Goal: Task Accomplishment & Management: Manage account settings

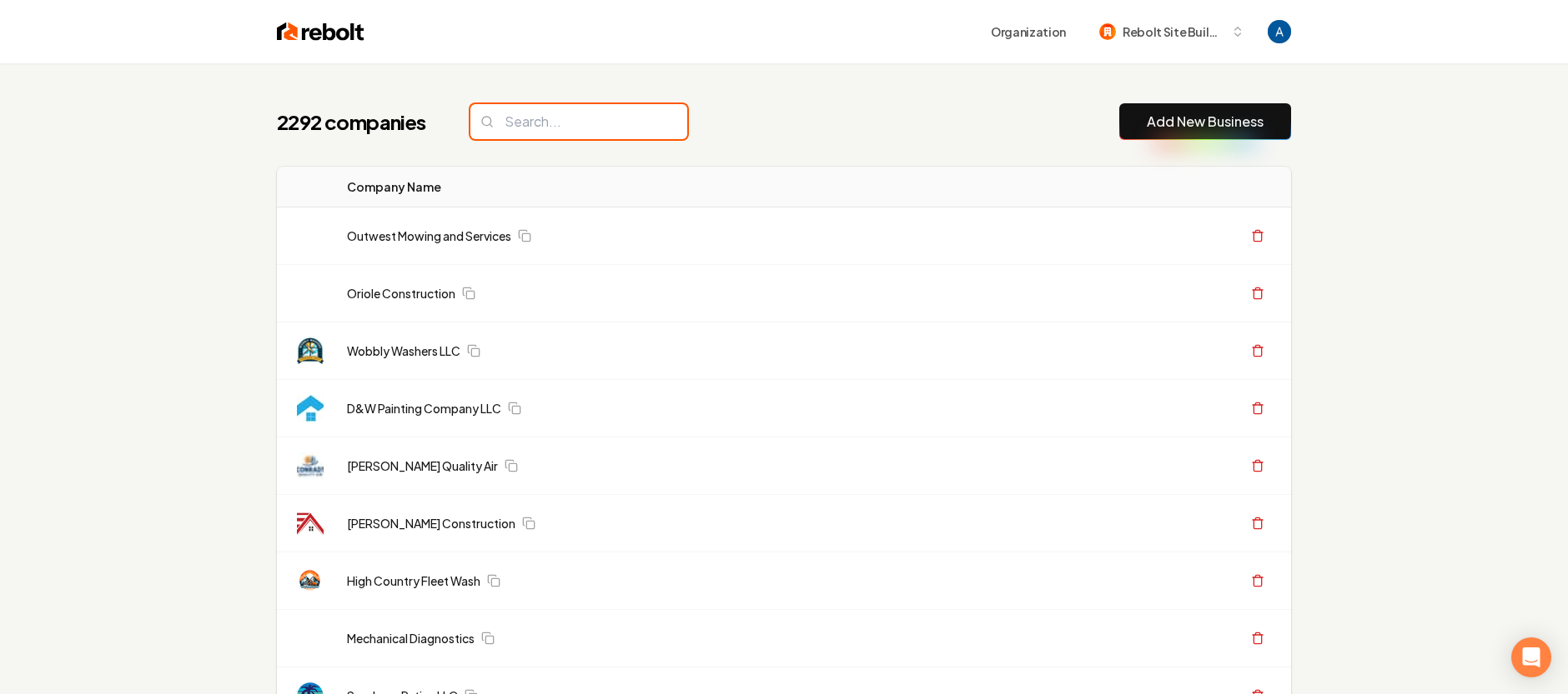
click at [560, 130] on input "search" at bounding box center [578, 121] width 217 height 35
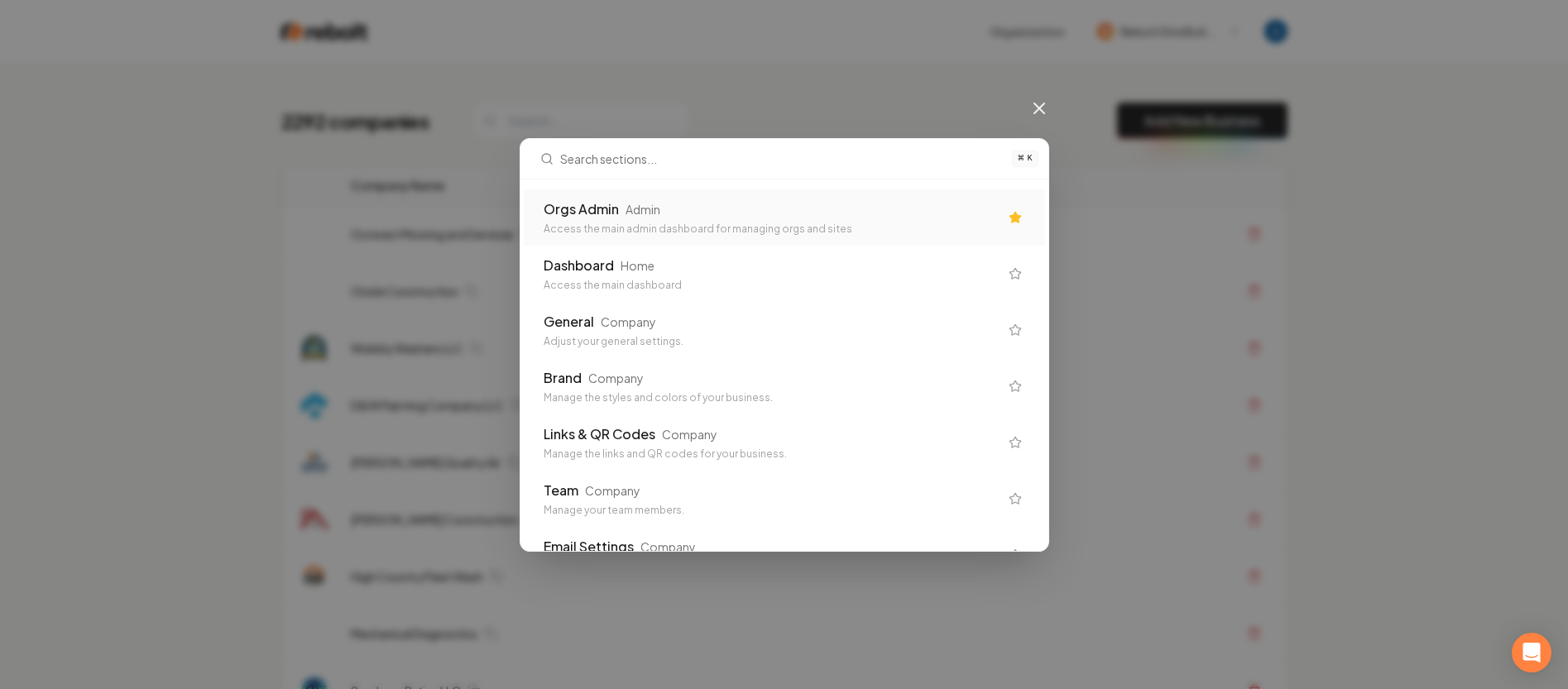
click at [653, 219] on div "Orgs Admin Admin Access the main admin dashboard for managing orgs and sites" at bounding box center [770, 217] width 455 height 37
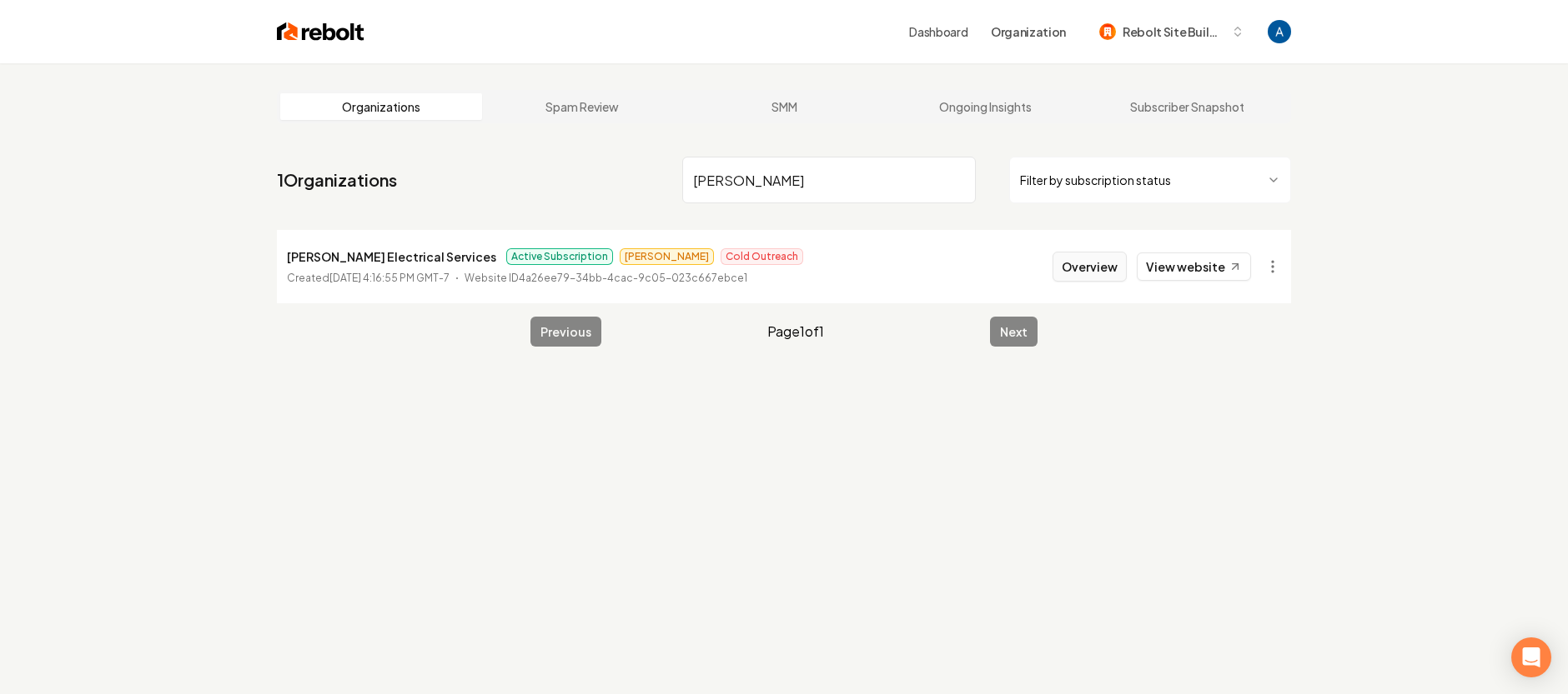
type input "[PERSON_NAME]"
click at [1079, 266] on button "Overview" at bounding box center [1089, 267] width 74 height 30
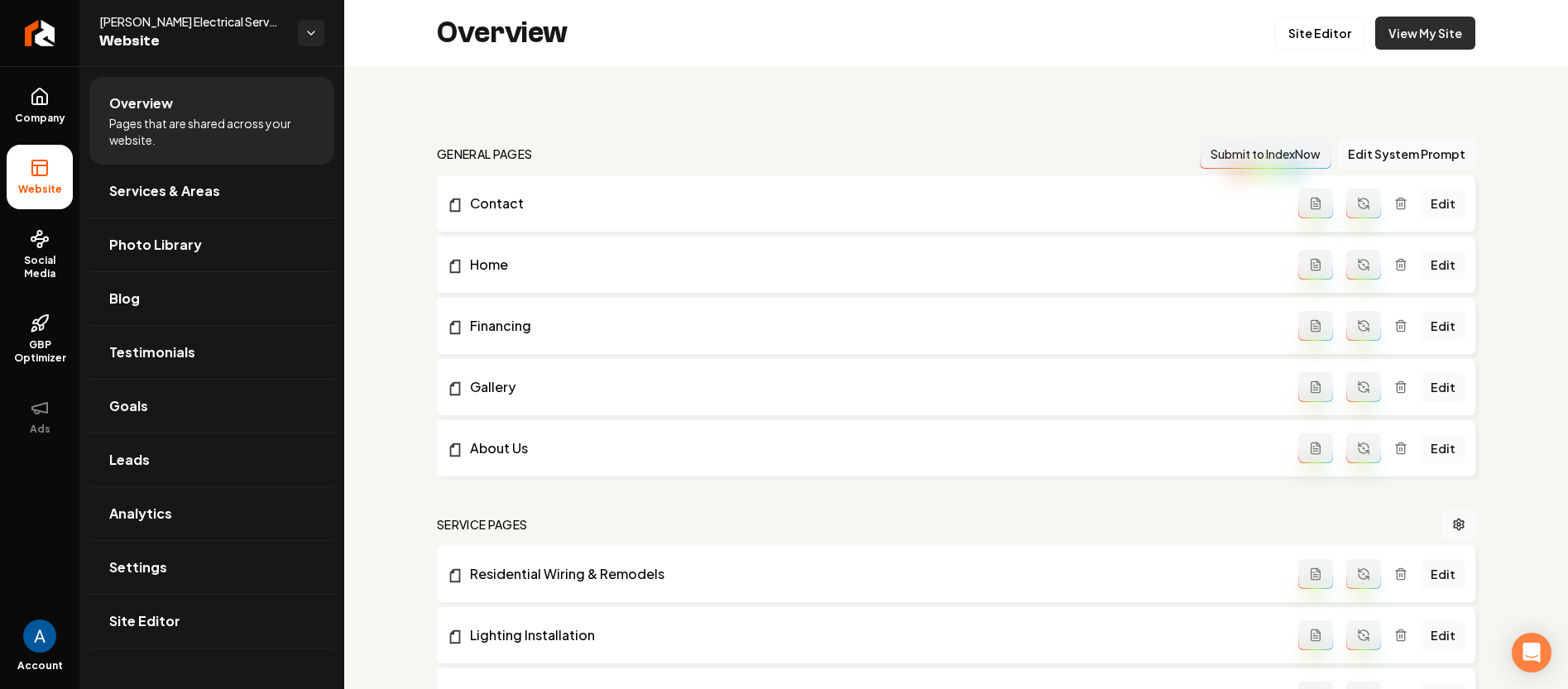
click at [1402, 32] on link "View My Site" at bounding box center [1424, 33] width 100 height 33
click at [30, 43] on icon "Return to dashboard" at bounding box center [39, 33] width 26 height 26
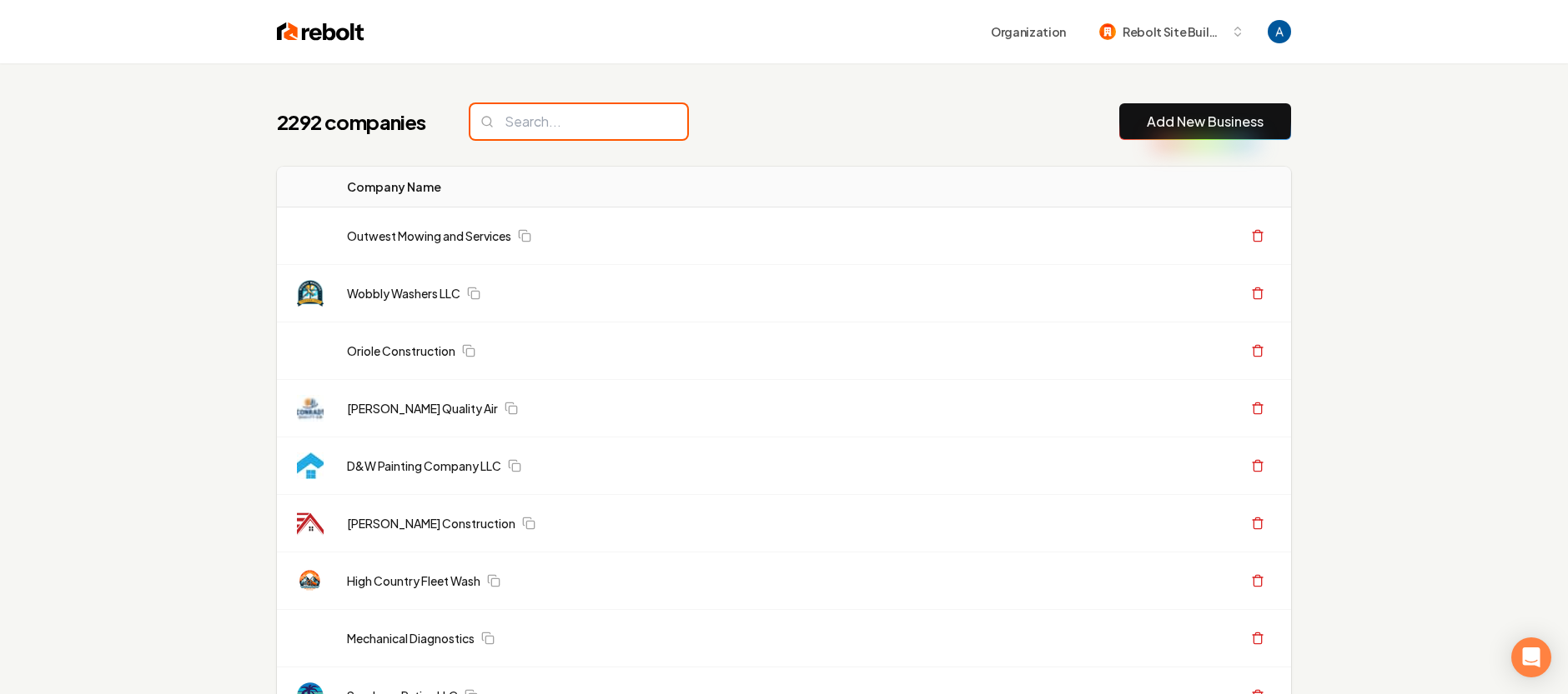
click at [601, 119] on input "search" at bounding box center [578, 121] width 217 height 35
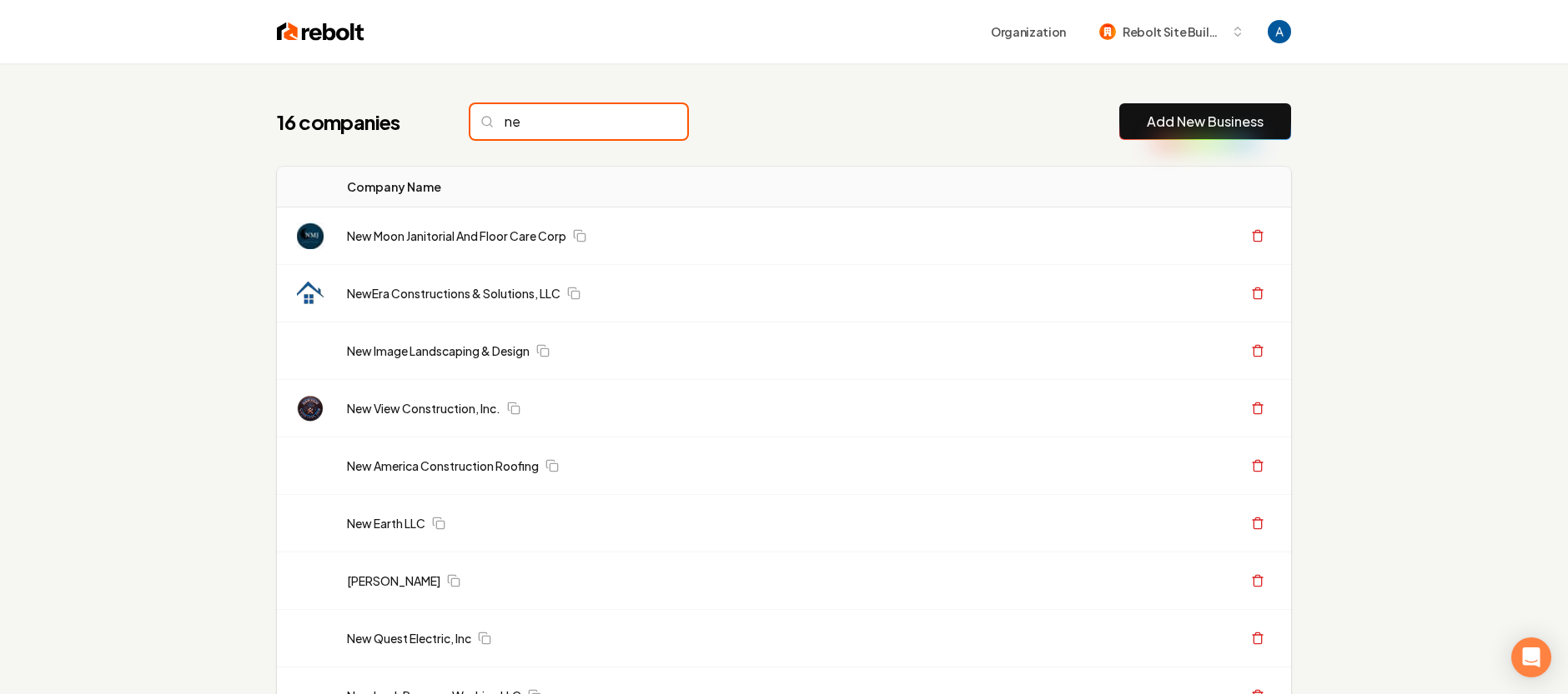
type input "n"
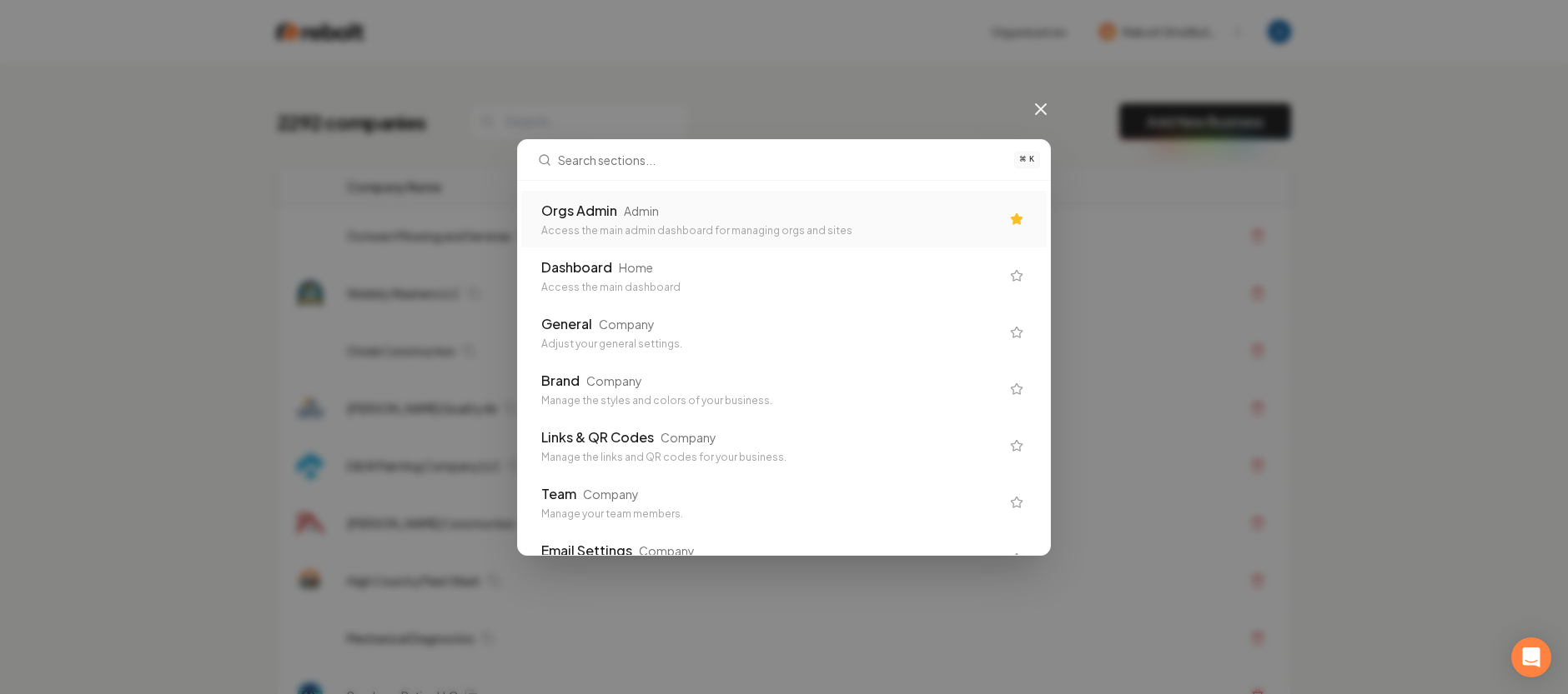
click at [666, 235] on div "Access the main admin dashboard for managing orgs and sites" at bounding box center [770, 231] width 459 height 13
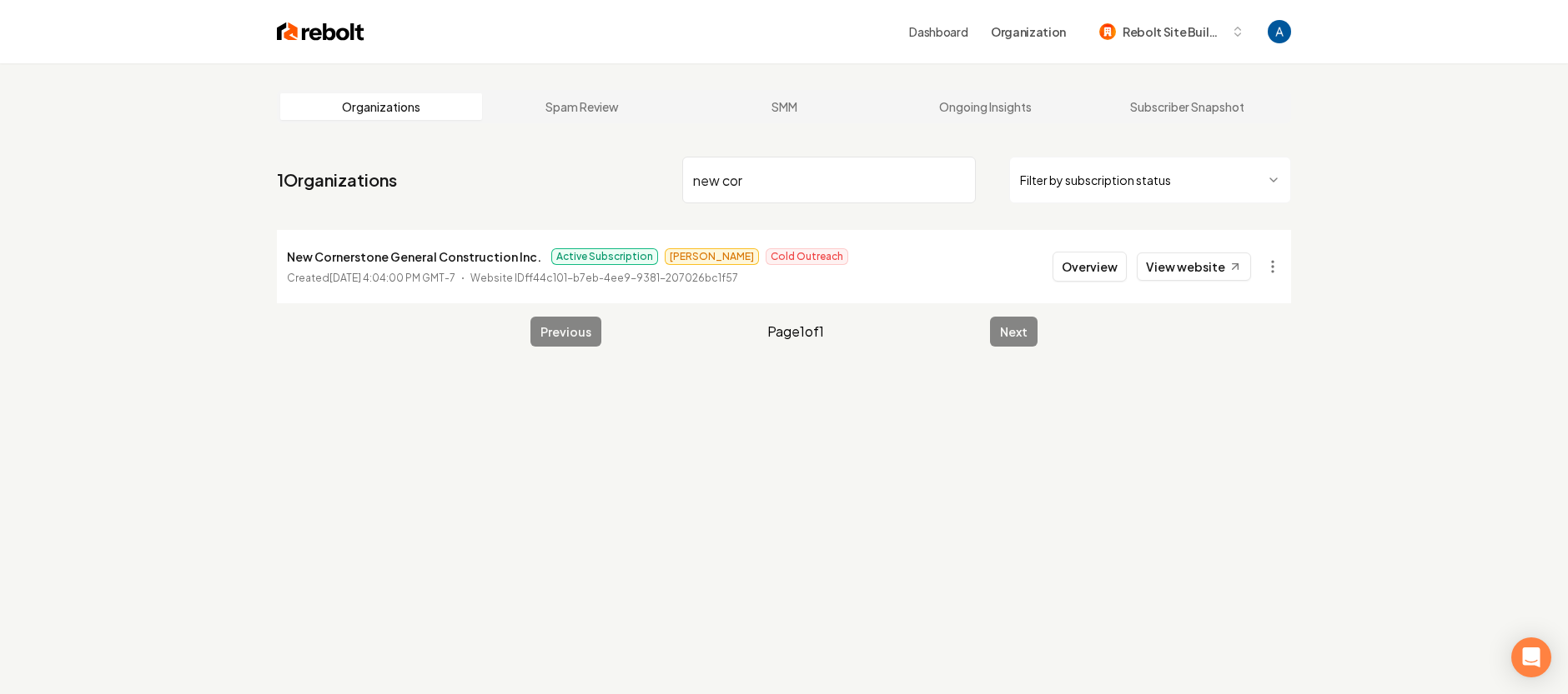
type input "new cor"
click at [1085, 270] on button "Overview" at bounding box center [1089, 267] width 74 height 30
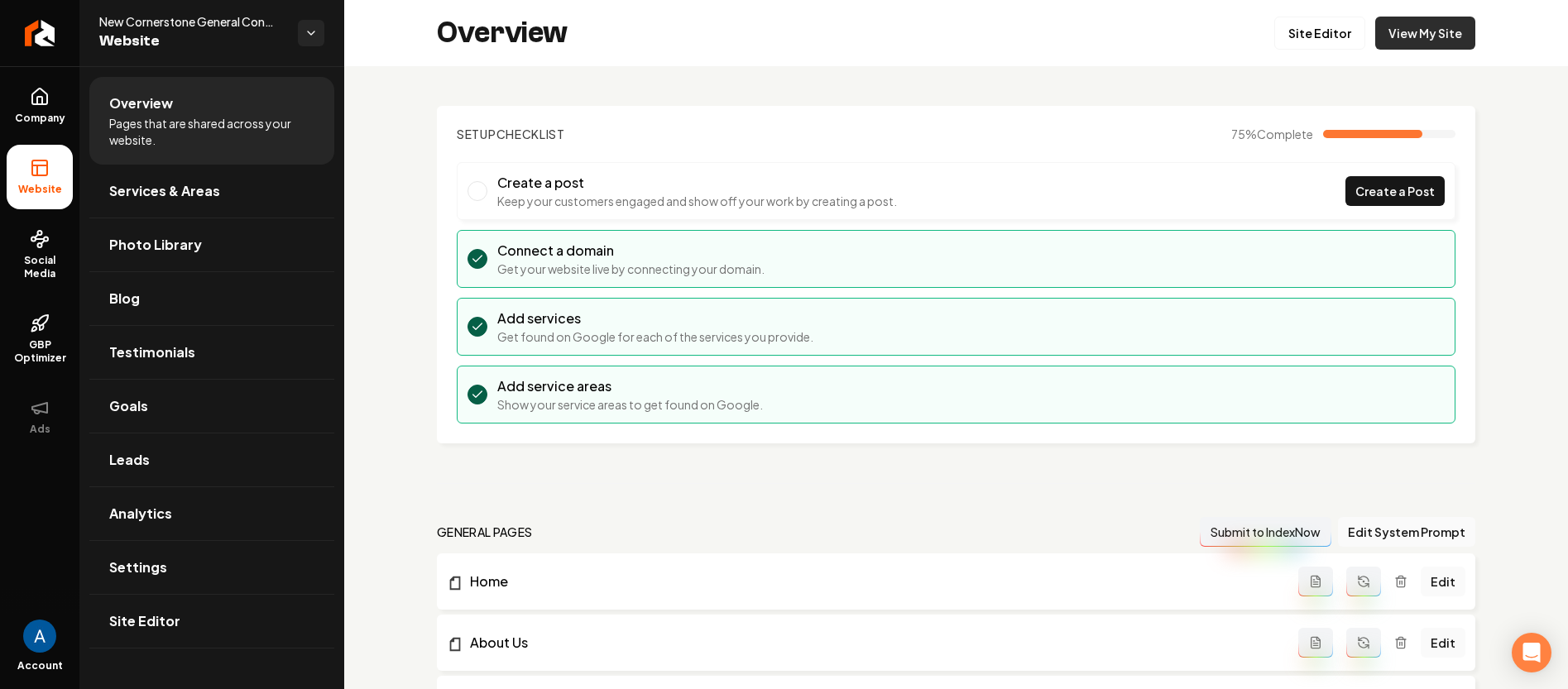
click at [1400, 32] on link "View My Site" at bounding box center [1424, 33] width 100 height 33
click at [1328, 34] on link "Site Editor" at bounding box center [1319, 33] width 91 height 33
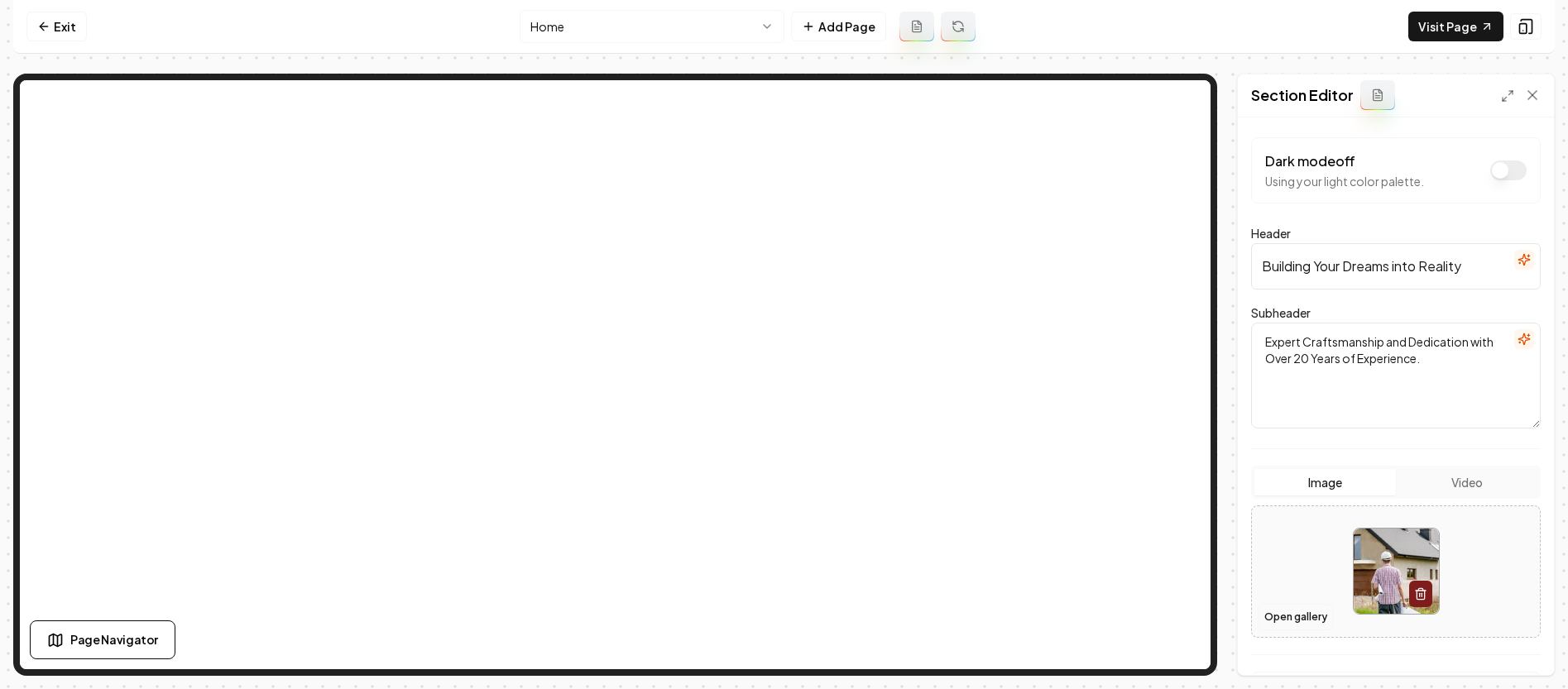
click at [1299, 616] on button "Open gallery" at bounding box center [1295, 618] width 74 height 26
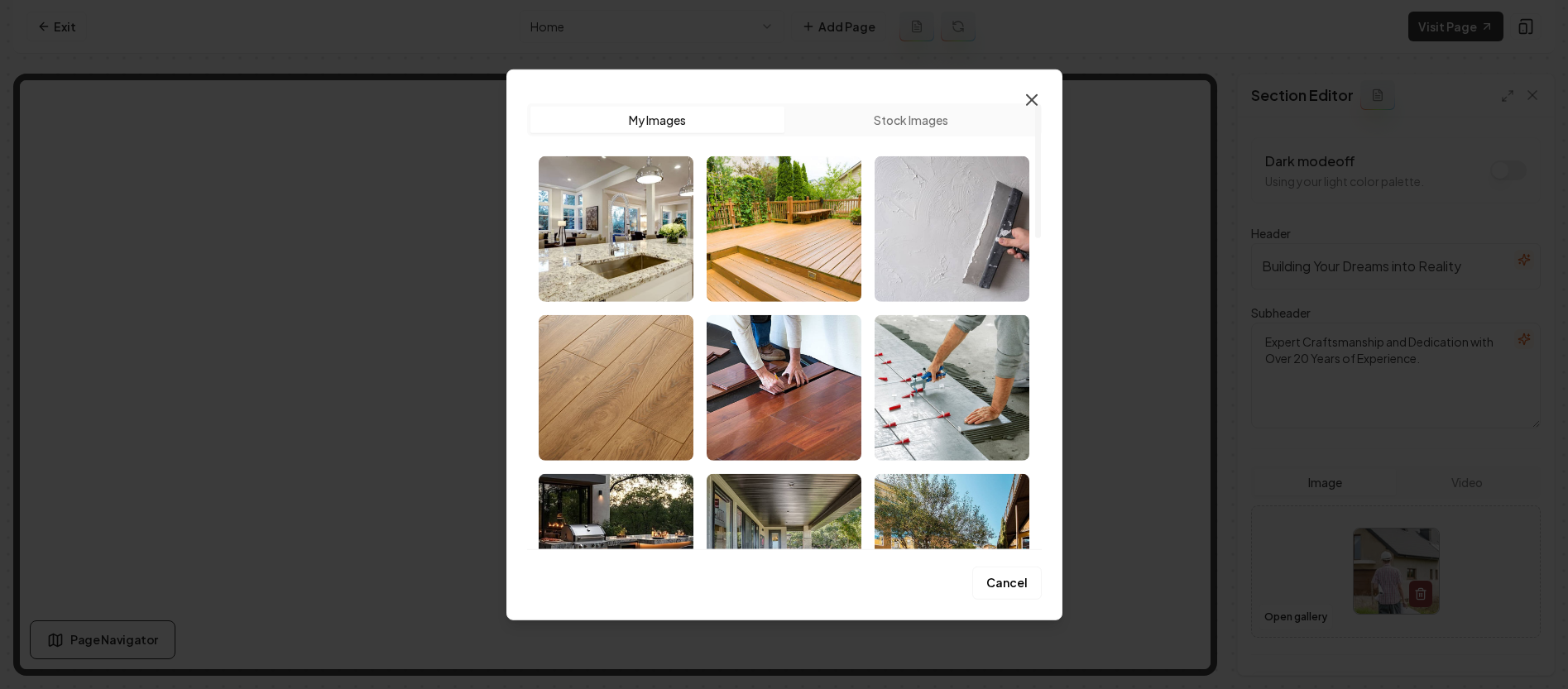
click at [1033, 101] on icon "button" at bounding box center [1031, 100] width 10 height 10
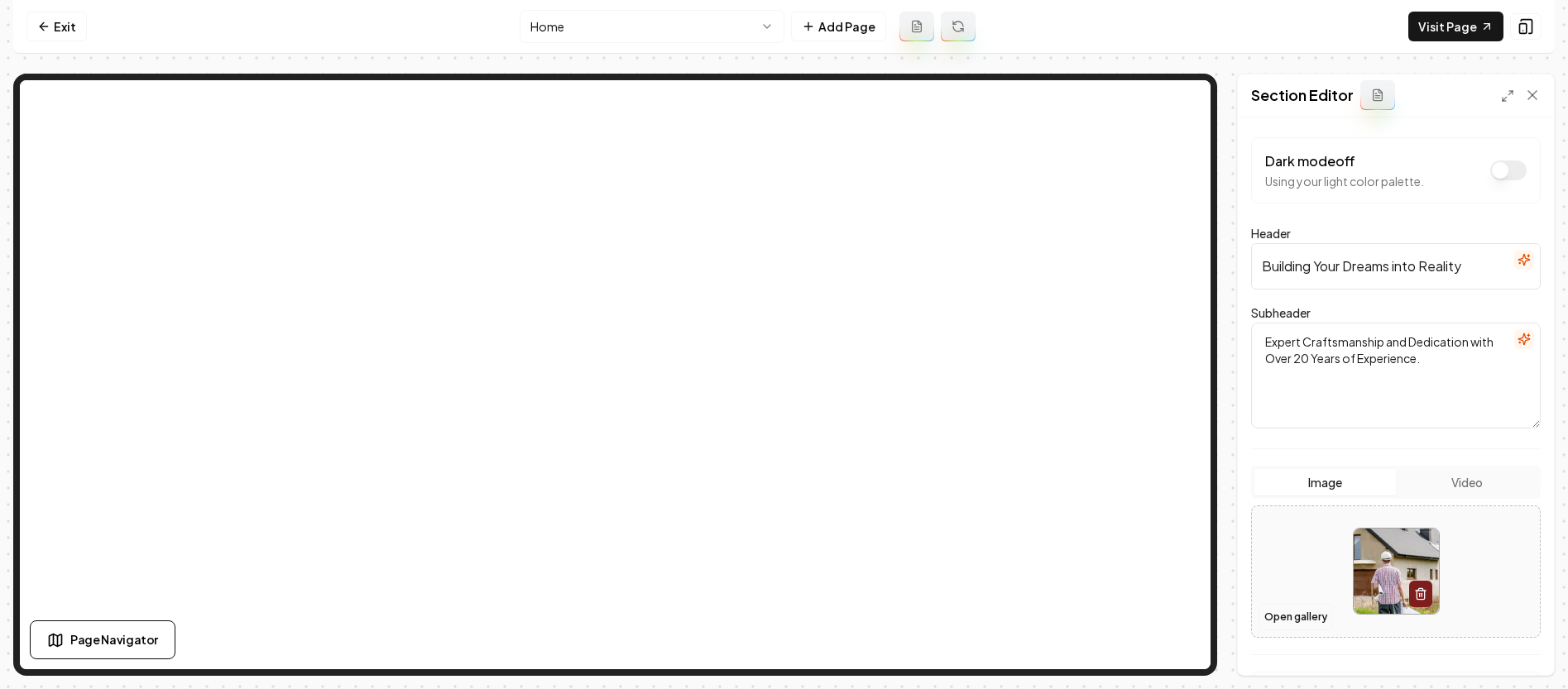
click at [1279, 608] on button "Open gallery" at bounding box center [1295, 618] width 74 height 26
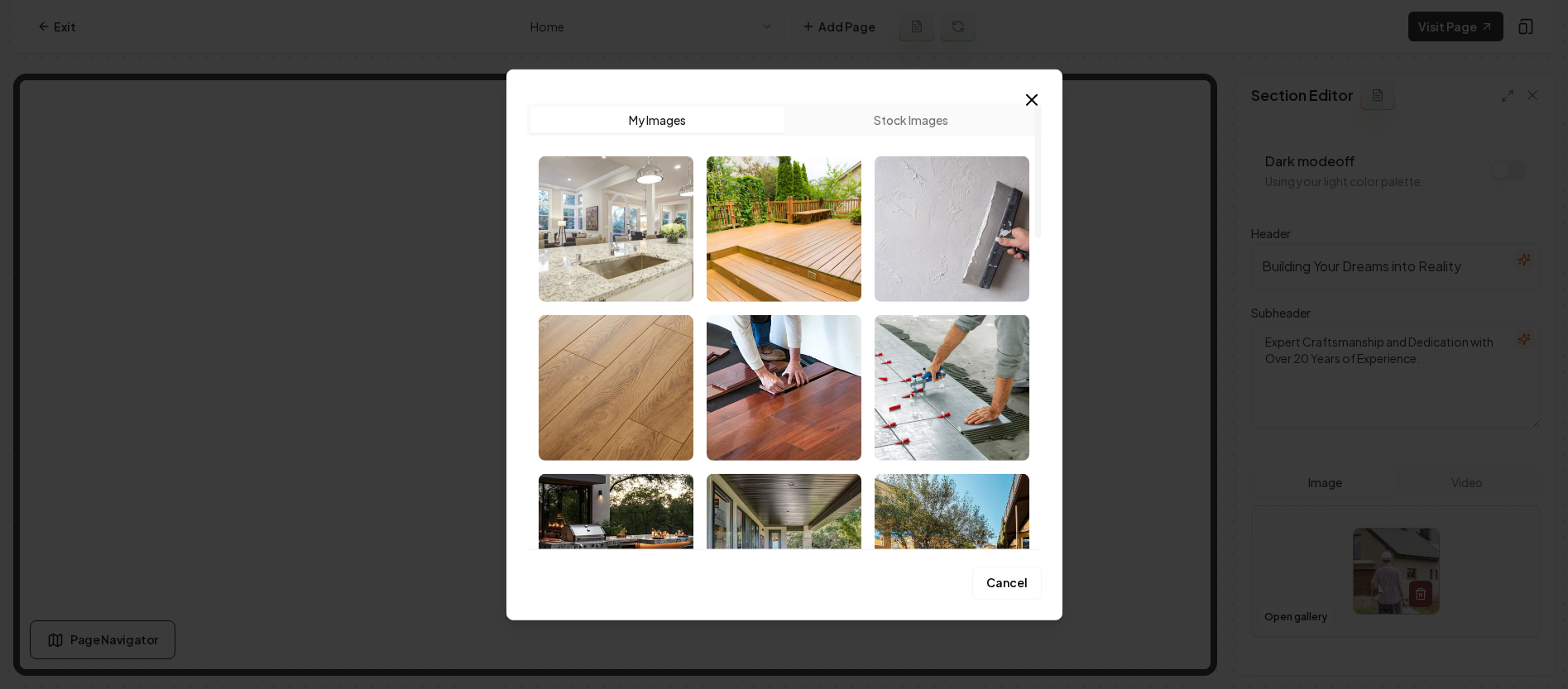
click at [644, 241] on img "Select image image_68bb2b1e5c7cd75eb831f357.jpg" at bounding box center [616, 228] width 155 height 145
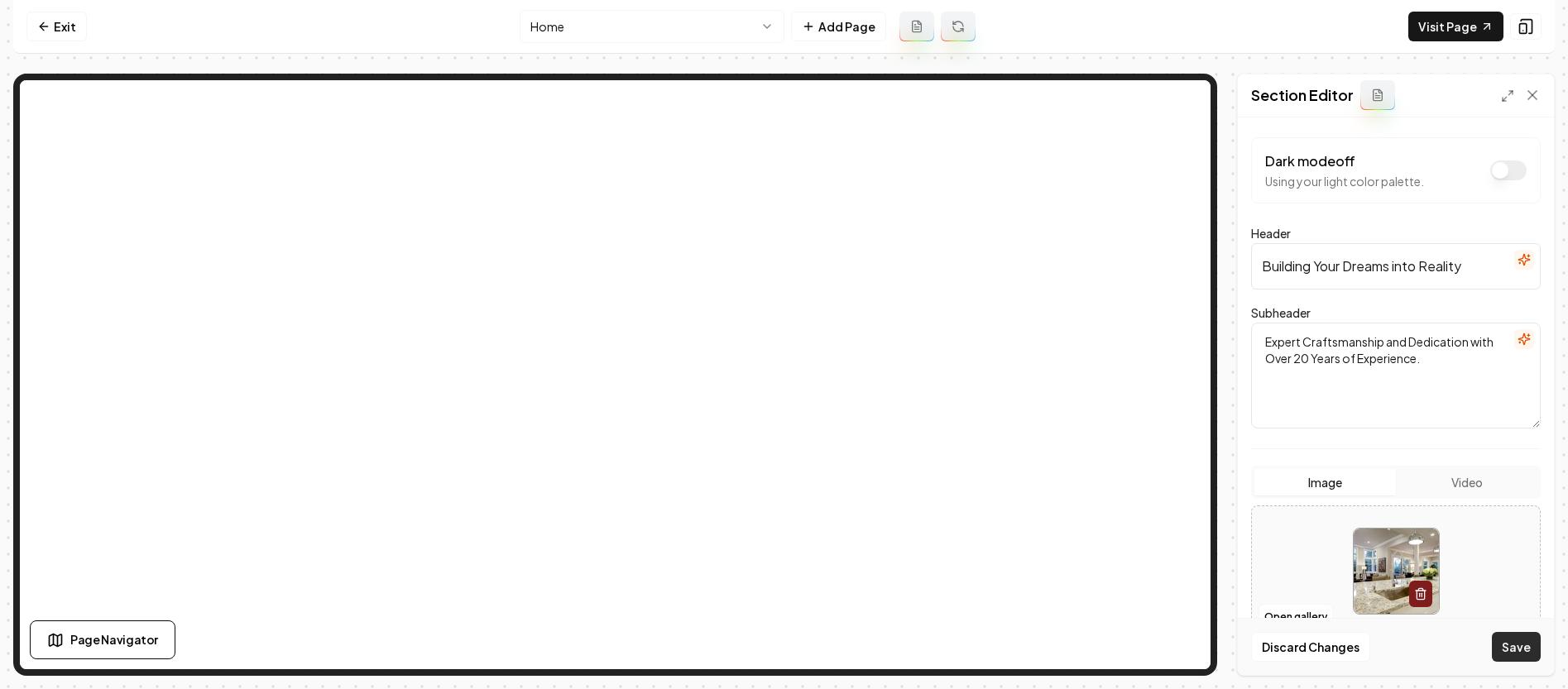
click at [1513, 642] on button "Save" at bounding box center [1516, 648] width 49 height 30
click at [1290, 620] on button "Open gallery" at bounding box center [1295, 618] width 74 height 26
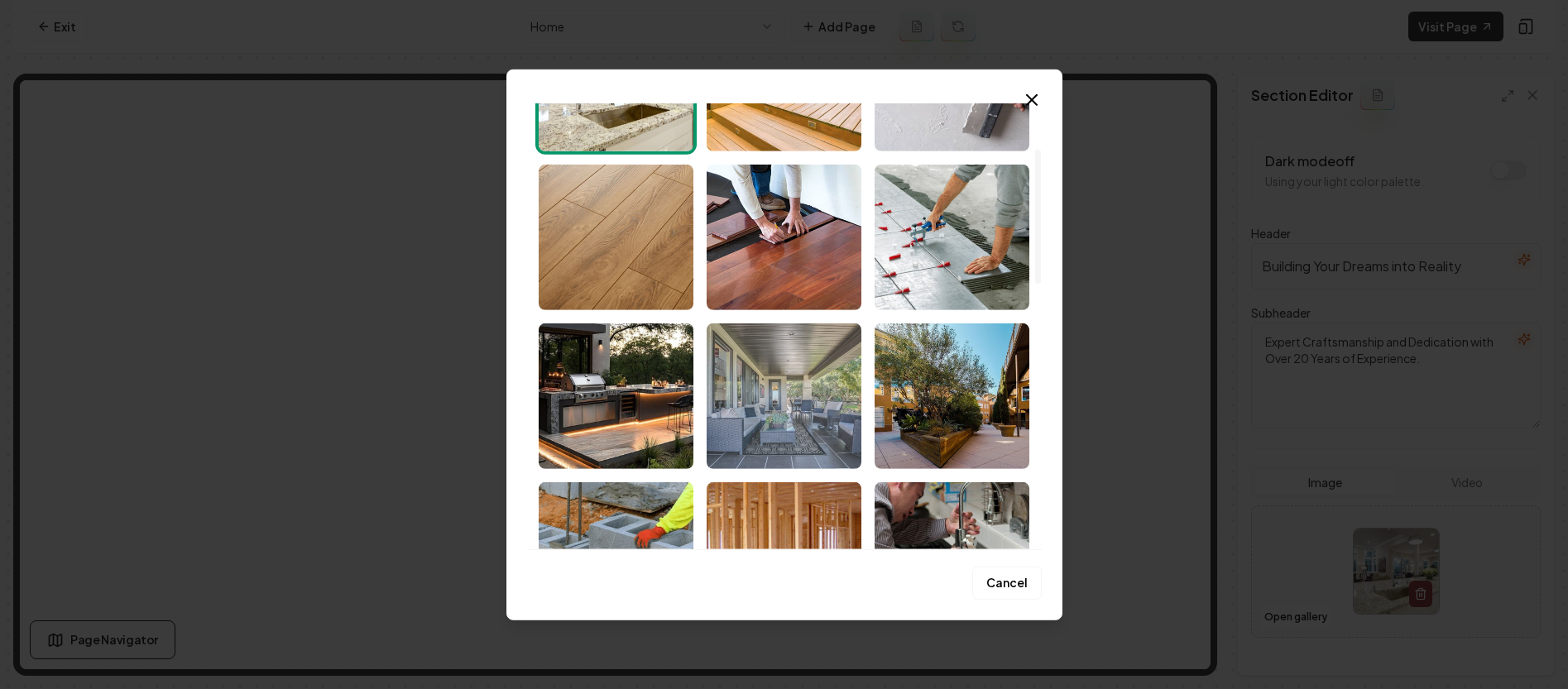
scroll to position [151, 0]
click at [813, 420] on img "Select image image_68bb2a025c7cd75eb82cb166.jpg" at bounding box center [784, 394] width 155 height 145
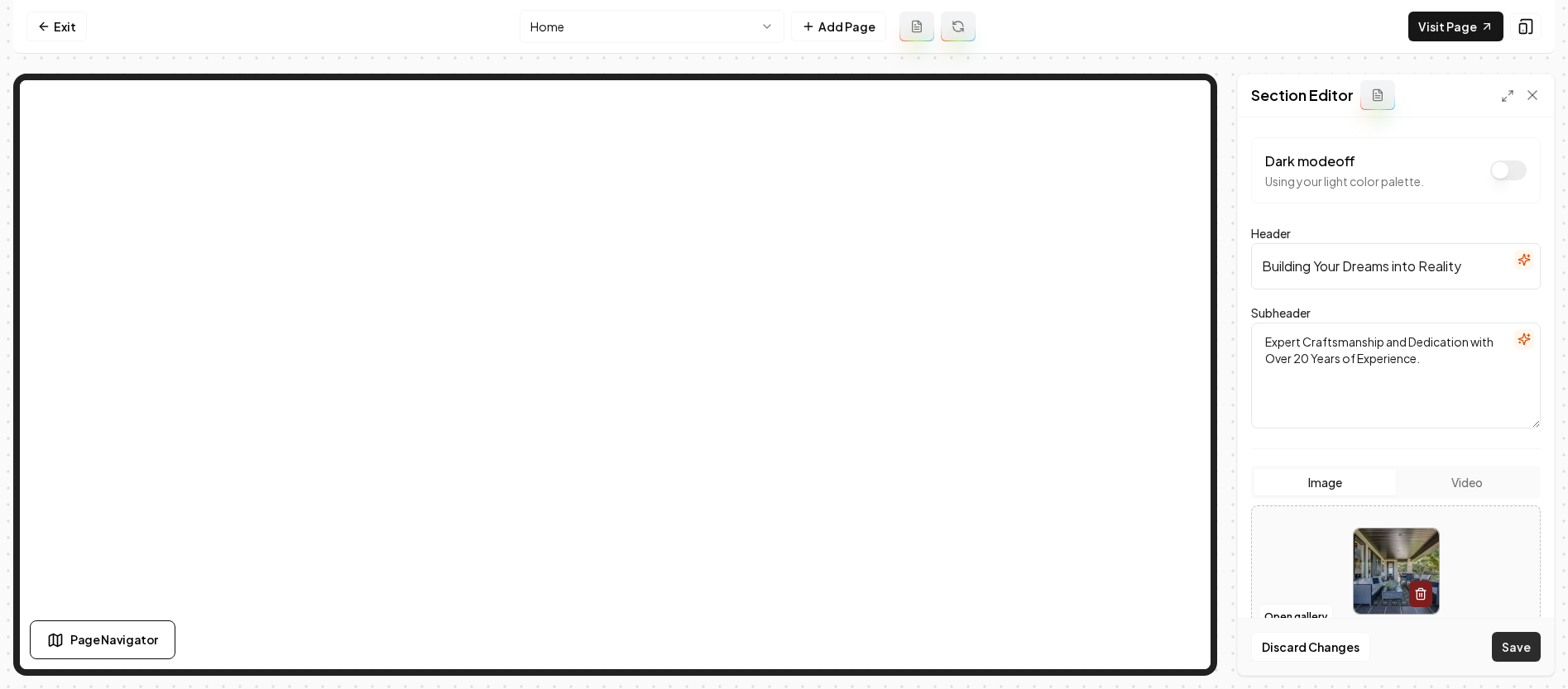
click at [1513, 646] on button "Save" at bounding box center [1516, 648] width 49 height 30
click at [1297, 623] on button "Open gallery" at bounding box center [1295, 618] width 74 height 26
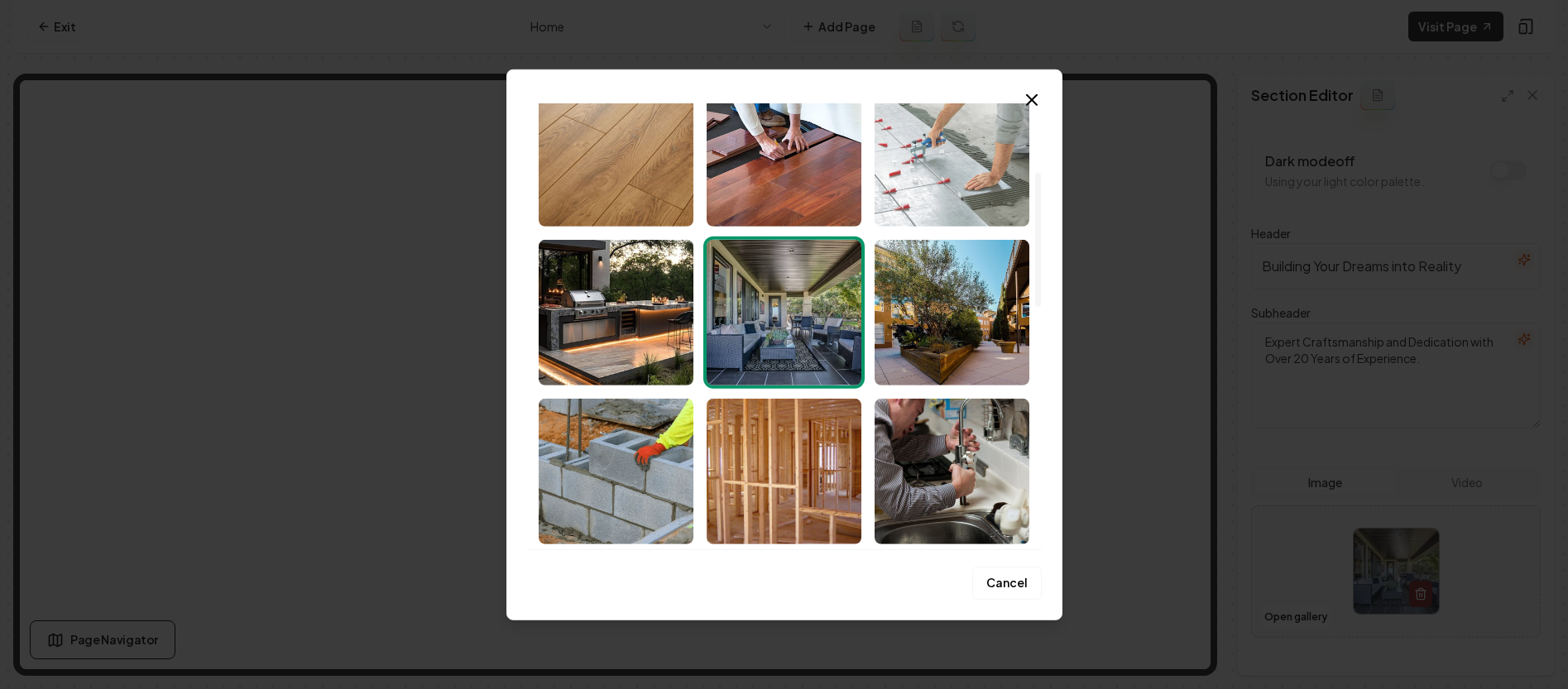
scroll to position [258, 0]
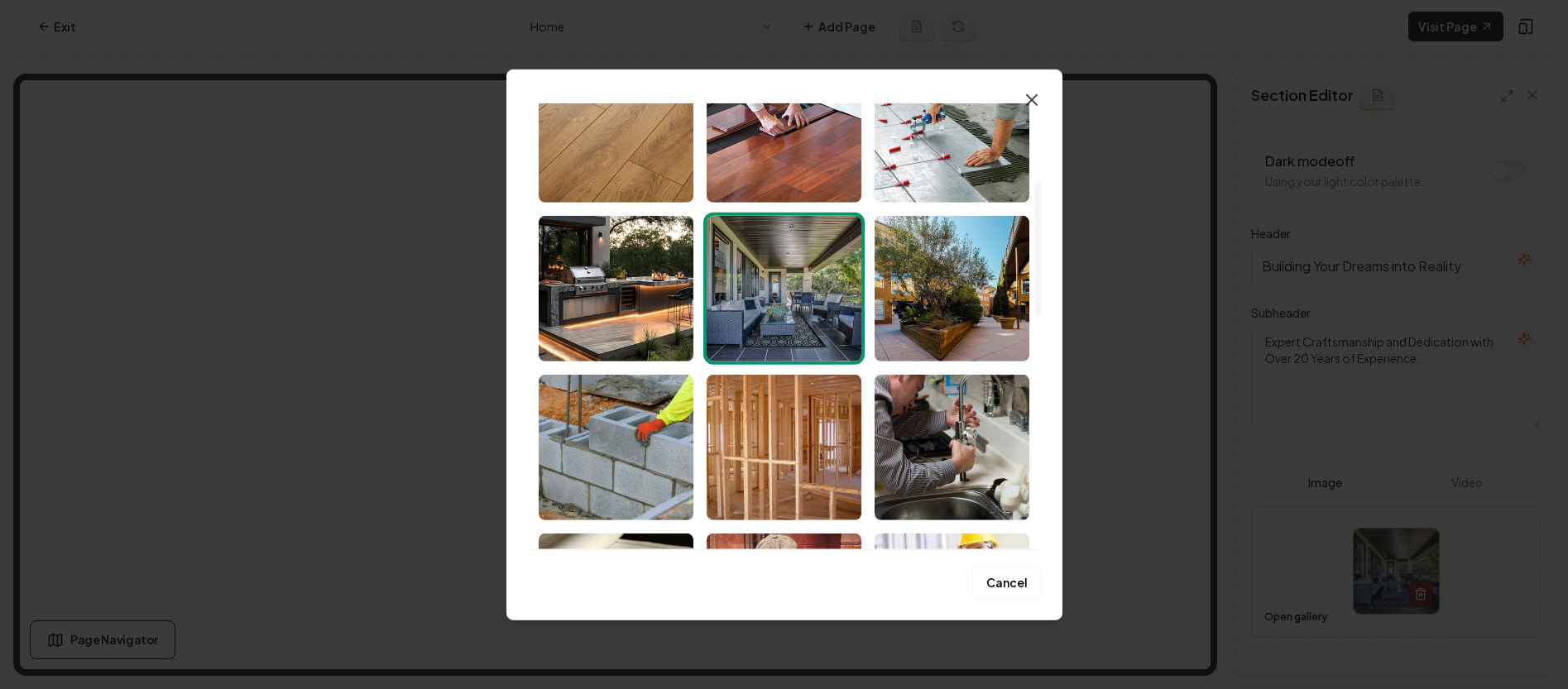
click at [1036, 100] on icon "button" at bounding box center [1031, 99] width 20 height 20
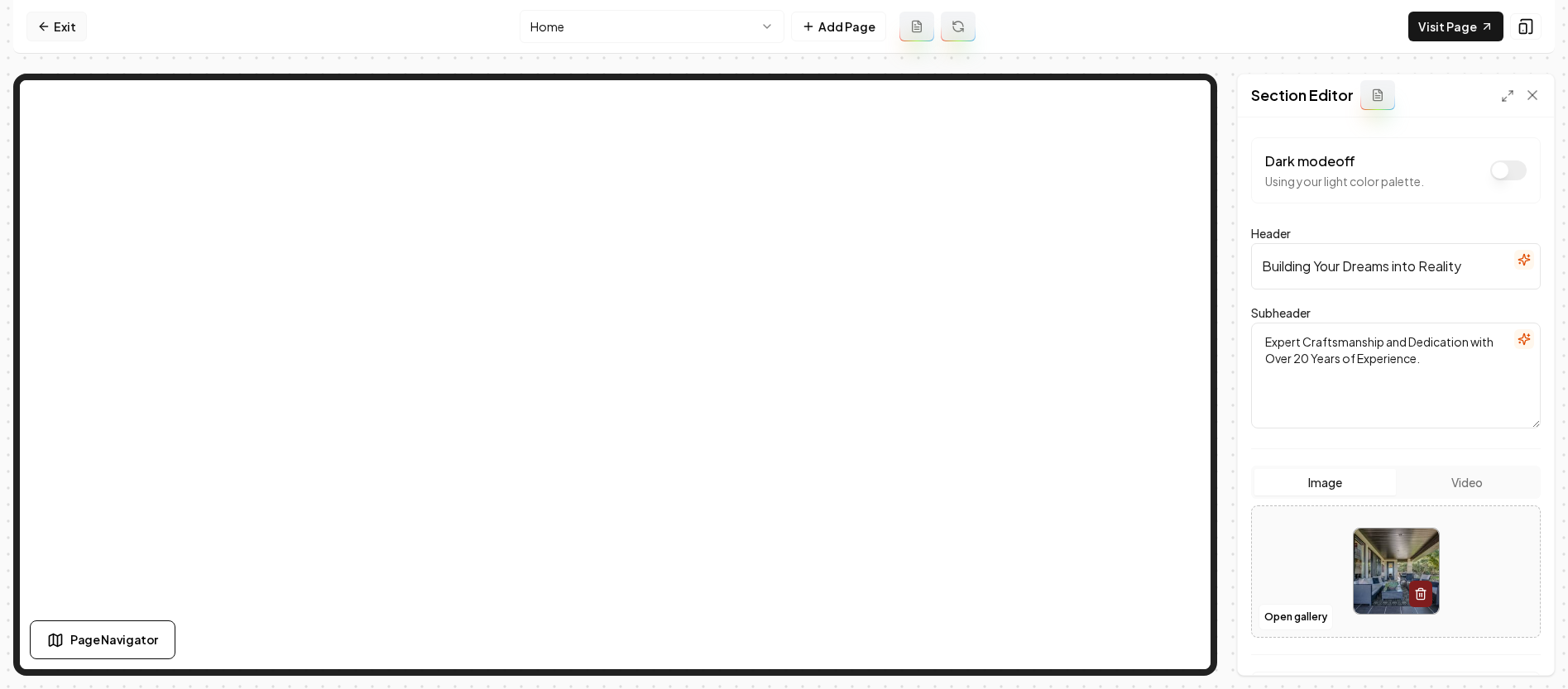
click at [44, 29] on icon at bounding box center [44, 26] width 13 height 13
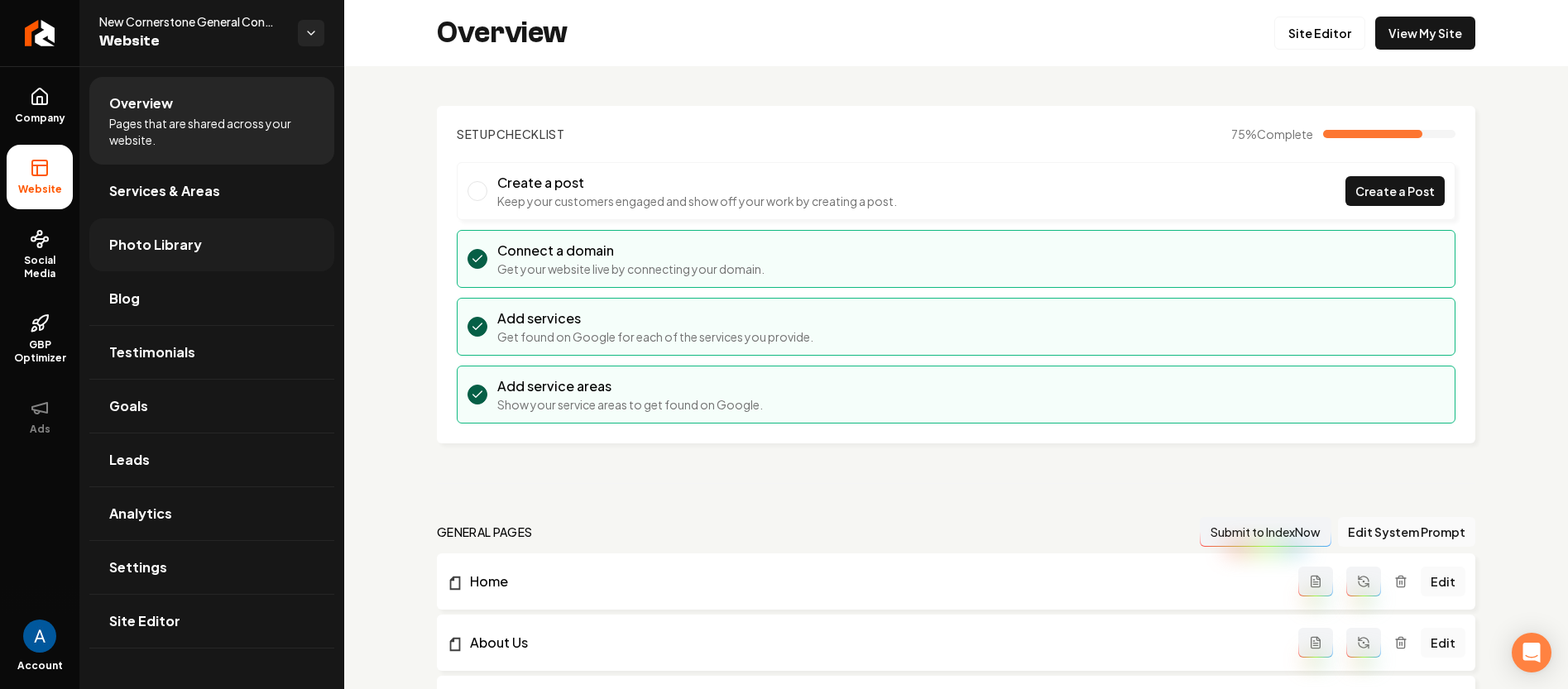
click at [155, 235] on span "Photo Library" at bounding box center [155, 244] width 93 height 20
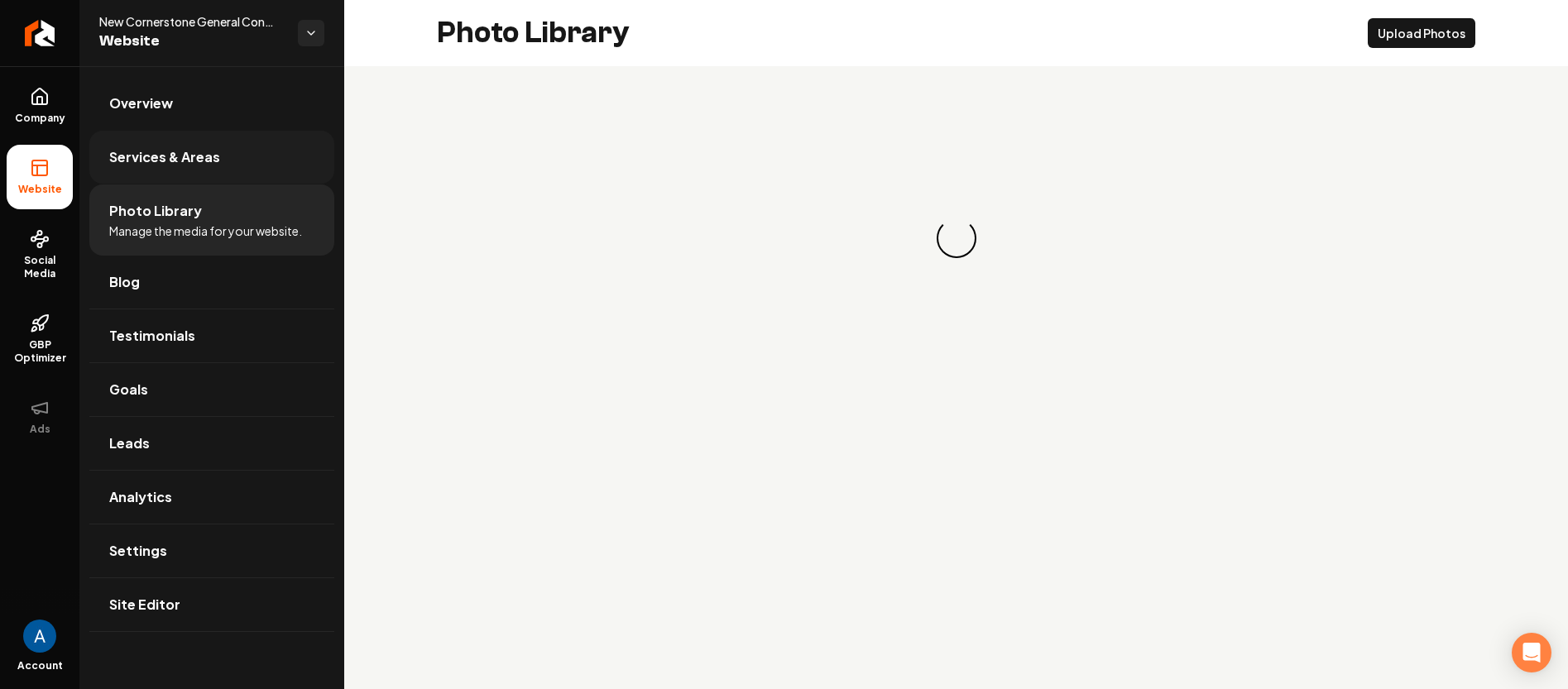
click at [172, 161] on span "Services & Areas" at bounding box center [164, 157] width 111 height 20
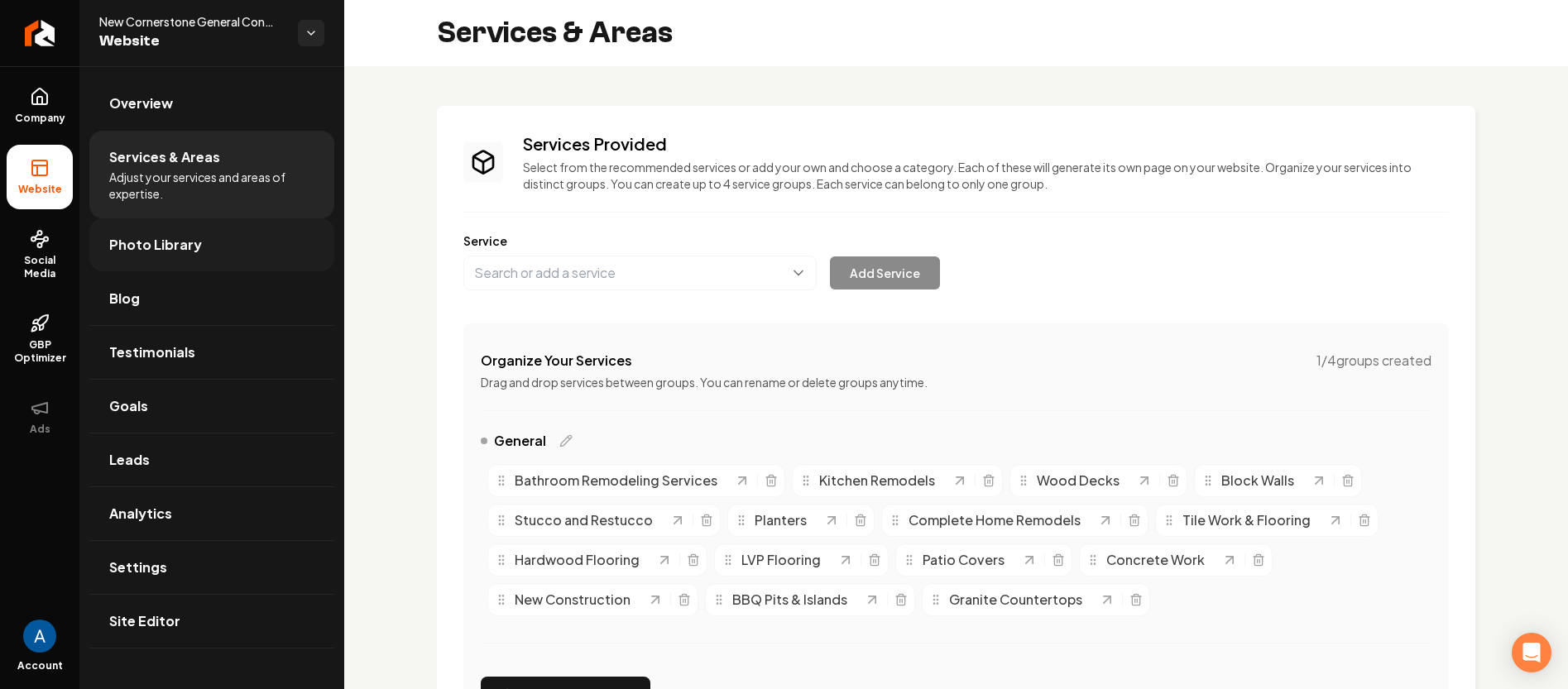
click at [169, 241] on span "Photo Library" at bounding box center [155, 244] width 93 height 20
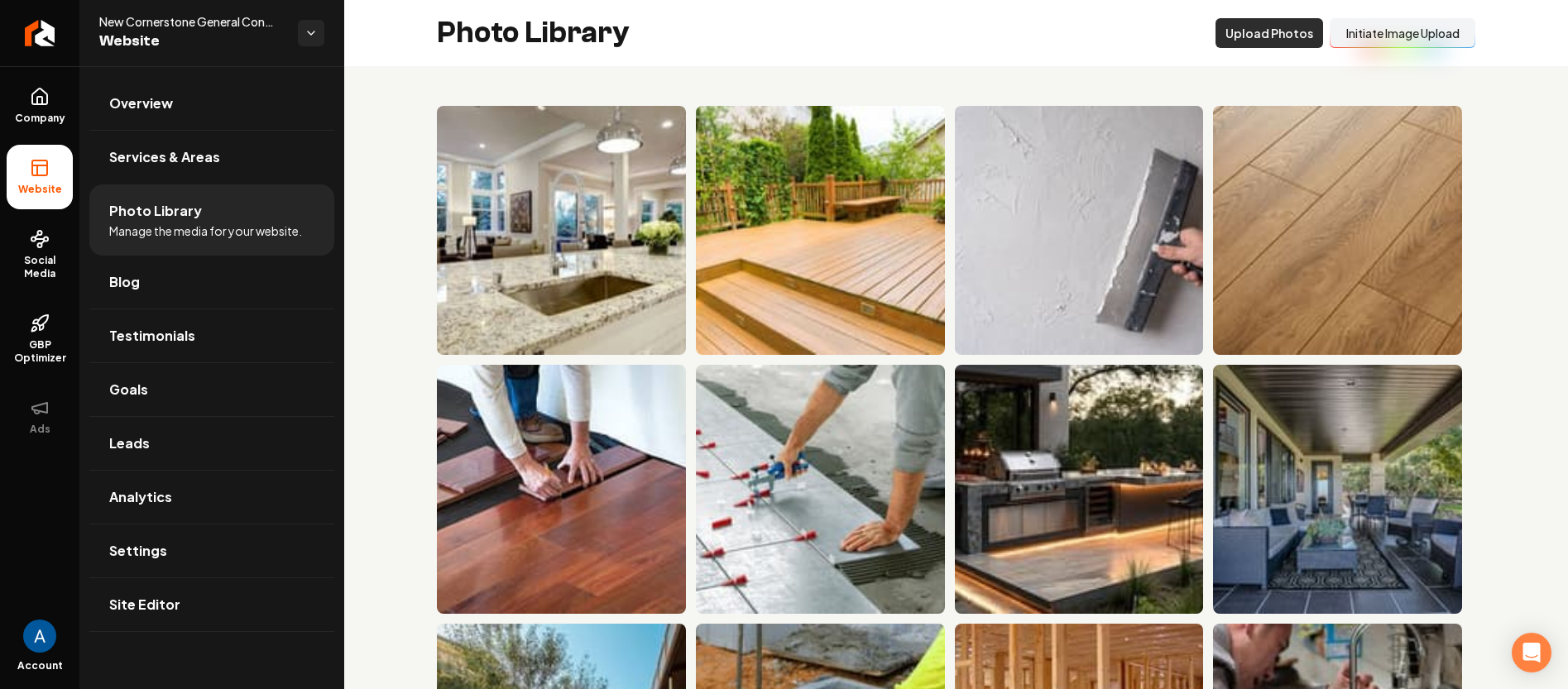
click at [1228, 36] on button "Upload Photos" at bounding box center [1269, 33] width 108 height 30
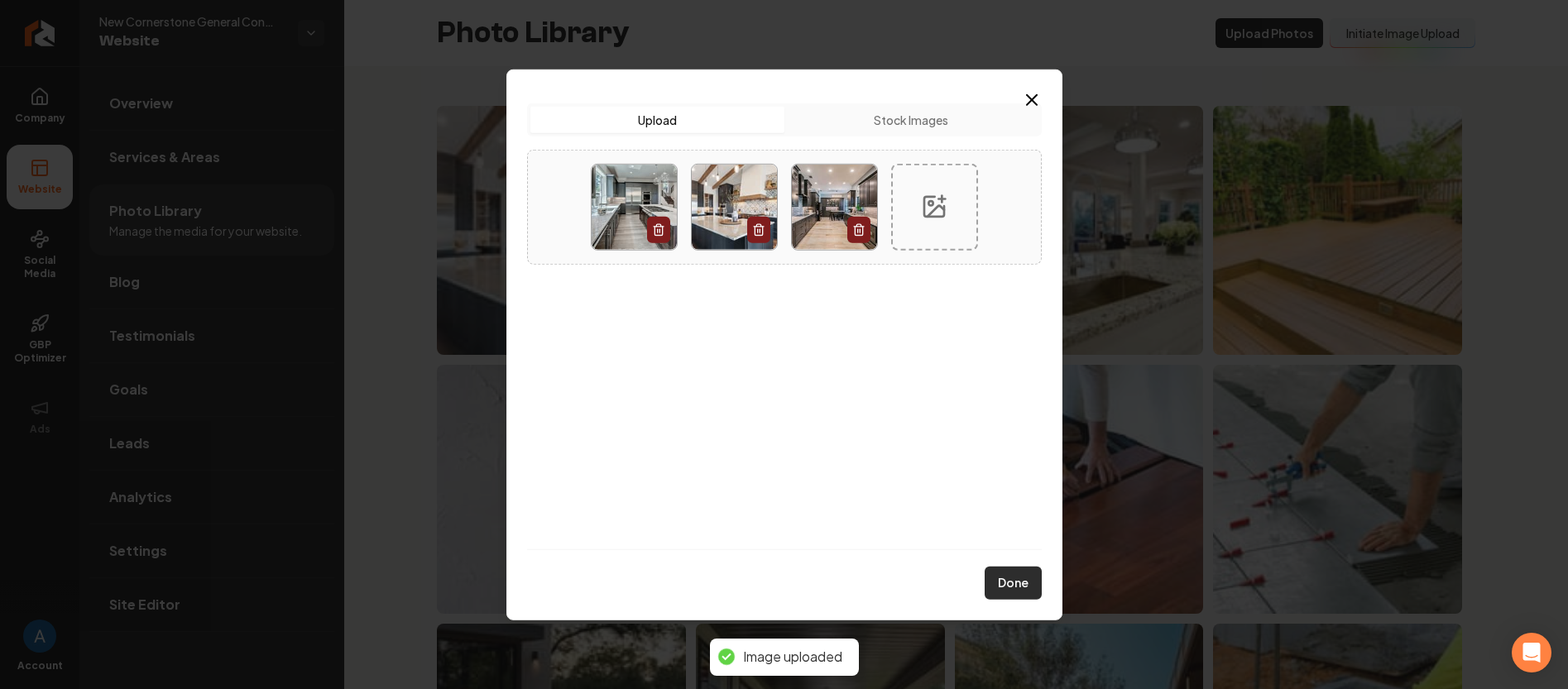
click at [1004, 594] on button "Done" at bounding box center [1012, 583] width 57 height 33
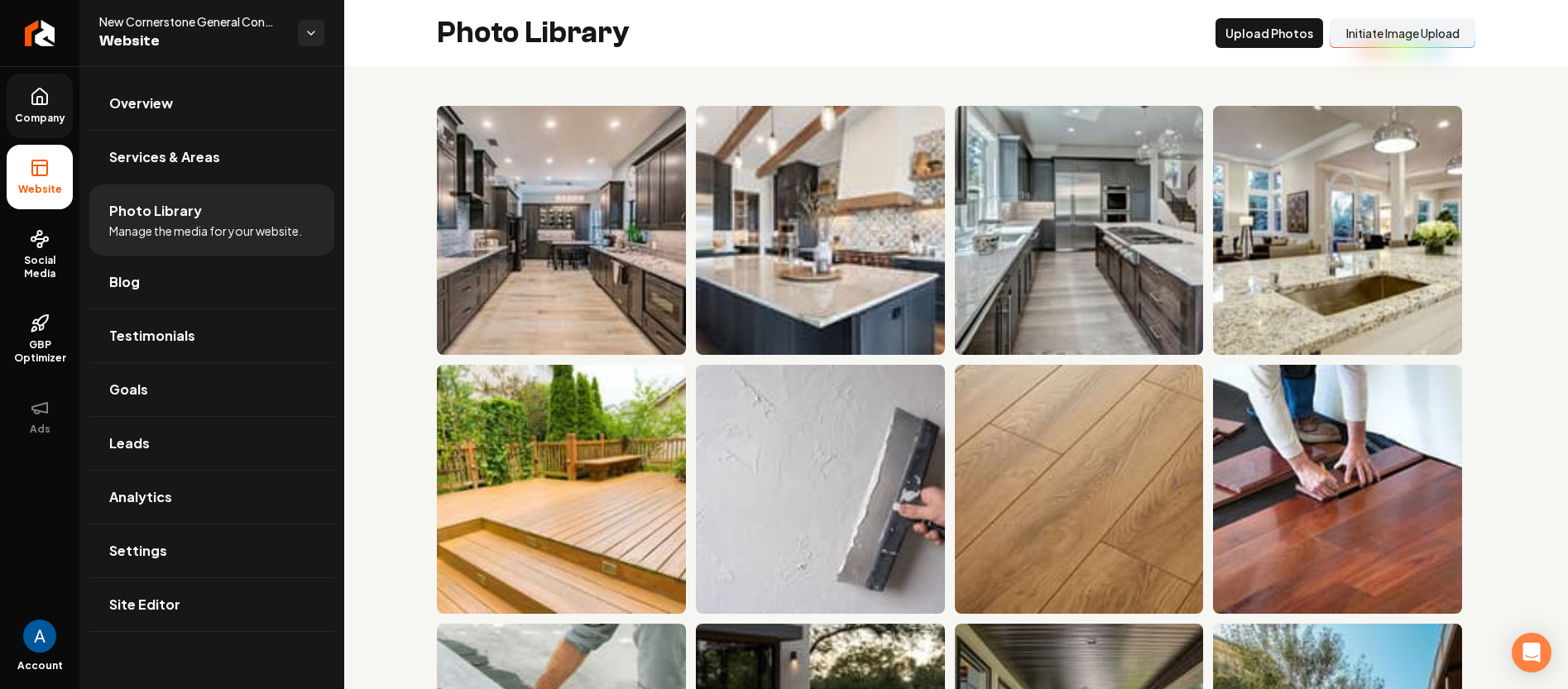
click at [53, 97] on link "Company" at bounding box center [39, 105] width 67 height 65
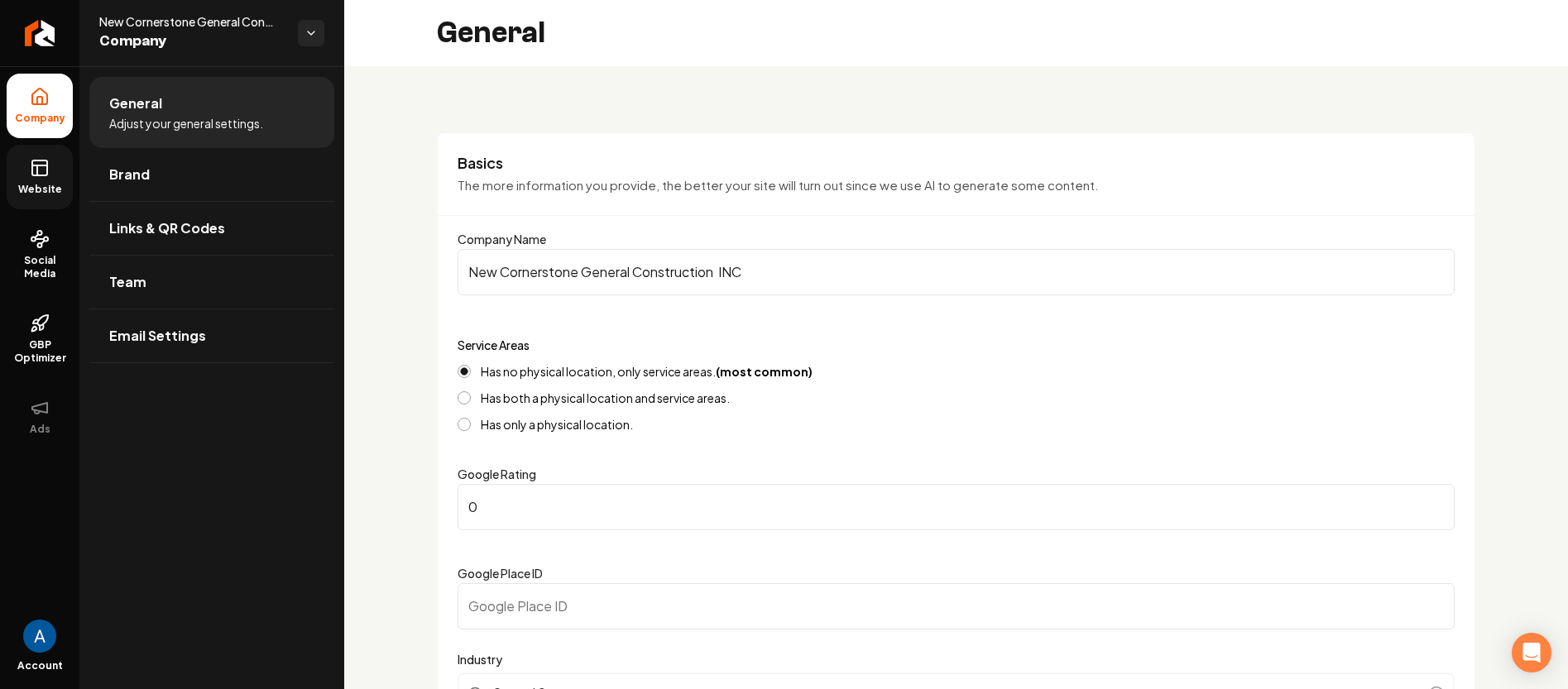
click at [52, 186] on span "Website" at bounding box center [39, 190] width 57 height 13
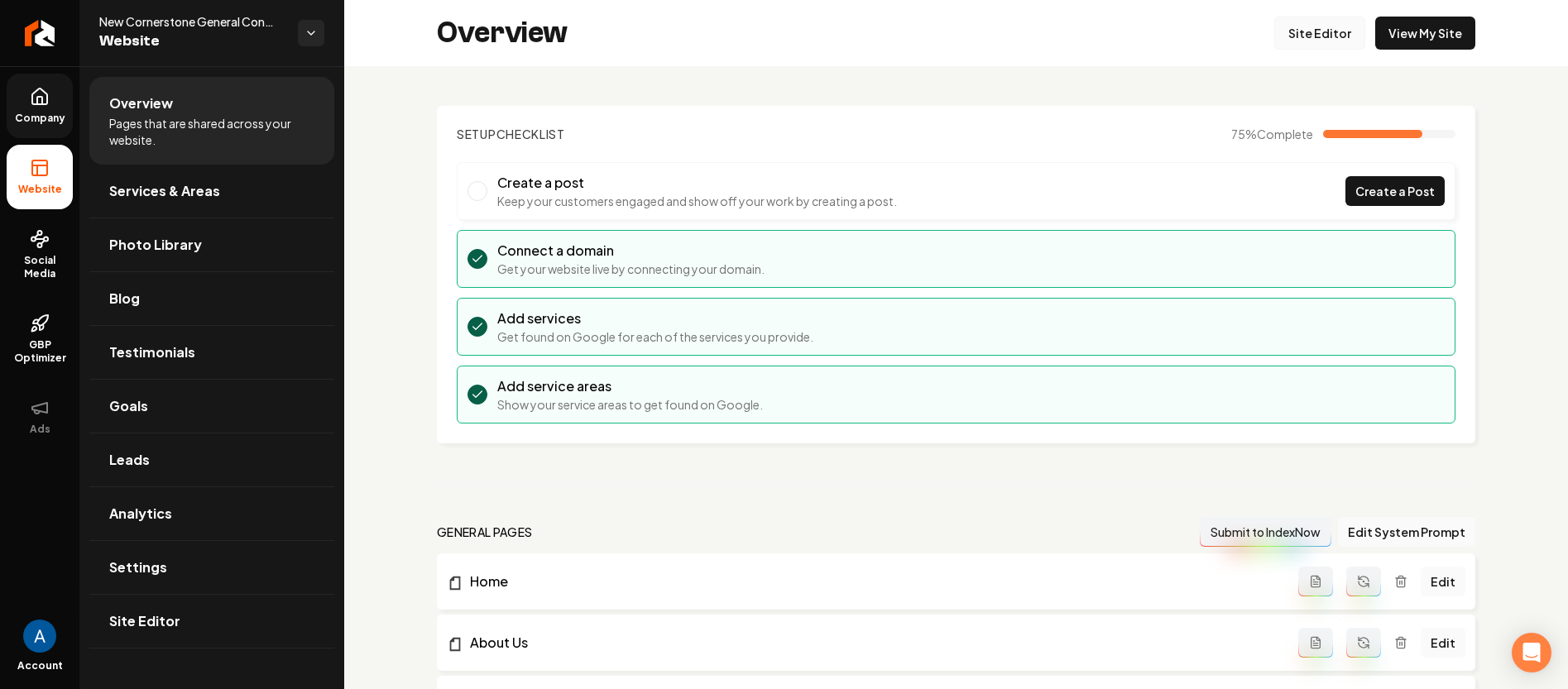
click at [1293, 42] on link "Site Editor" at bounding box center [1319, 33] width 91 height 33
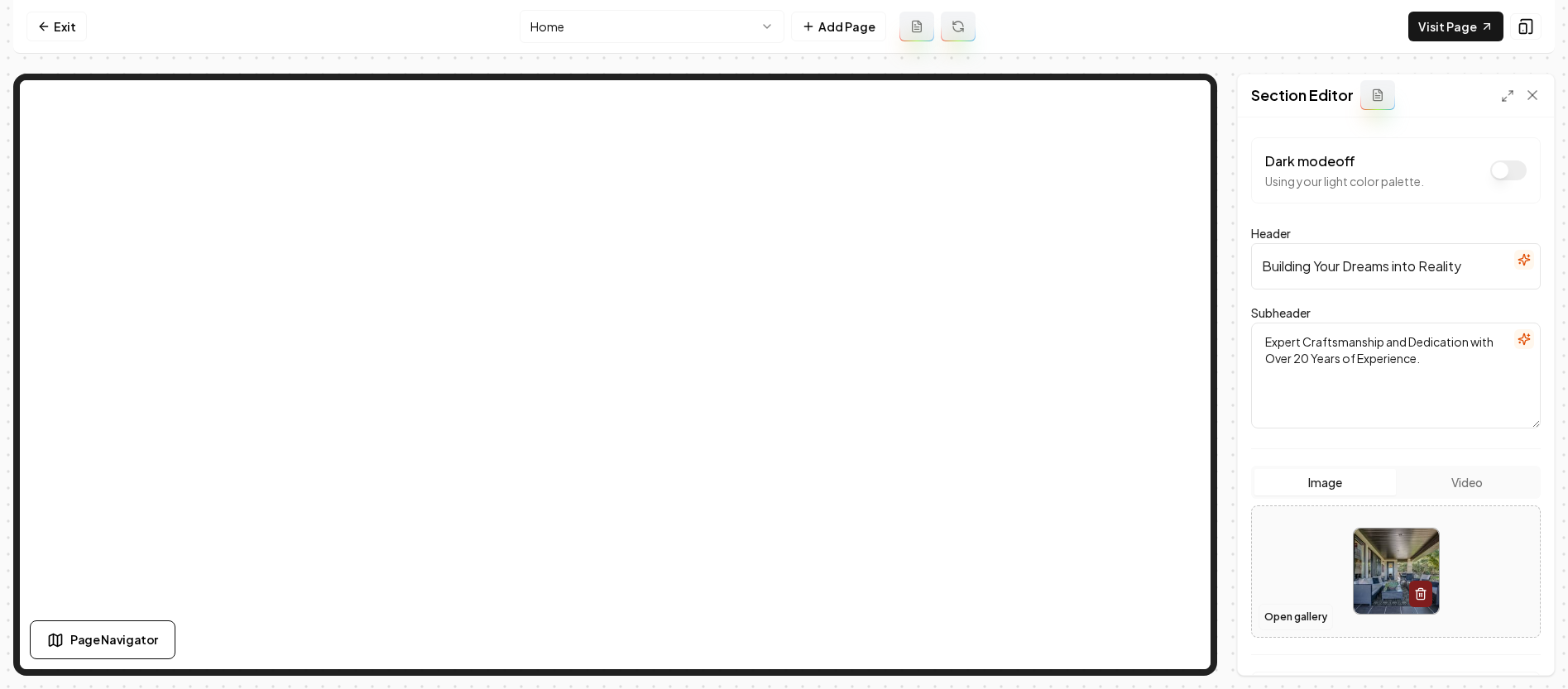
click at [1302, 607] on button "Open gallery" at bounding box center [1295, 618] width 74 height 26
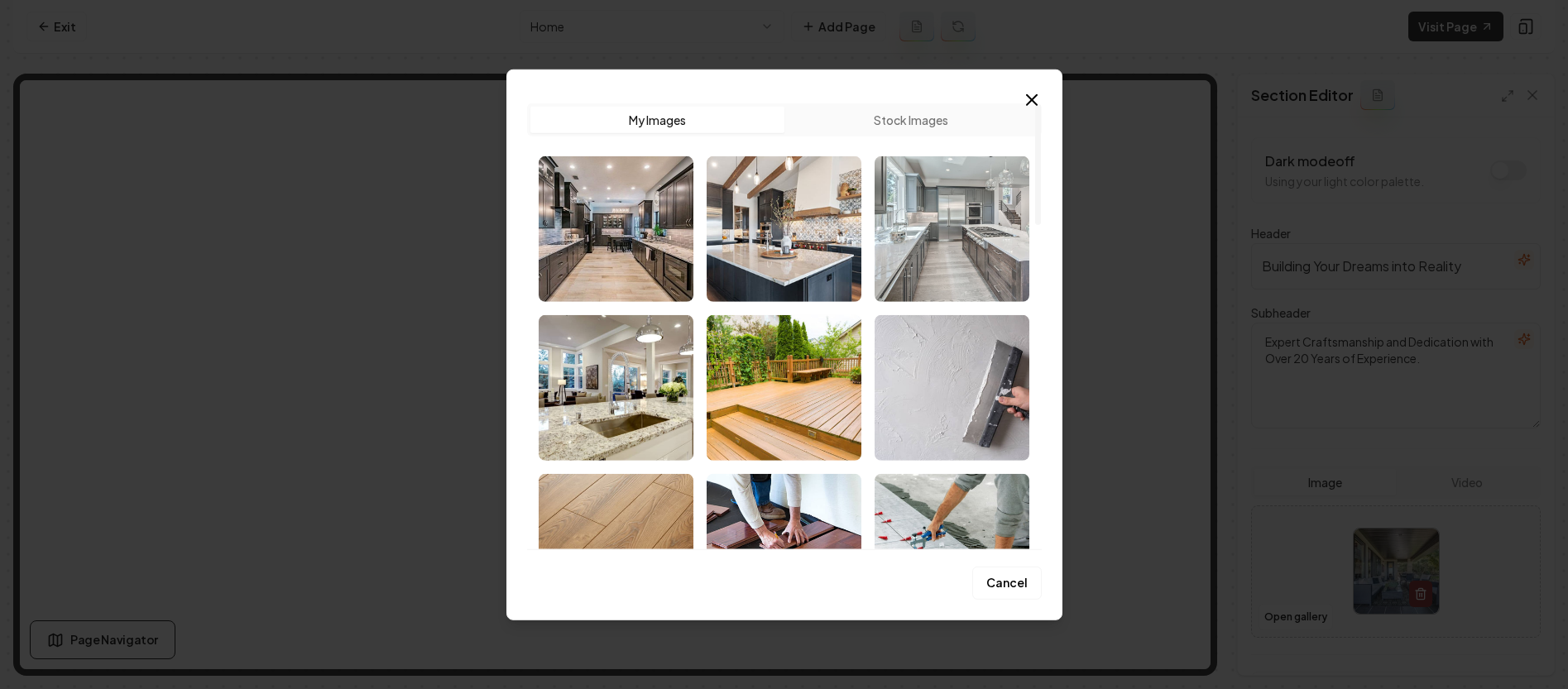
click at [933, 230] on img "Select image image_68c0b23d5c7cd75eb8c2abe8.jpg" at bounding box center [951, 228] width 155 height 145
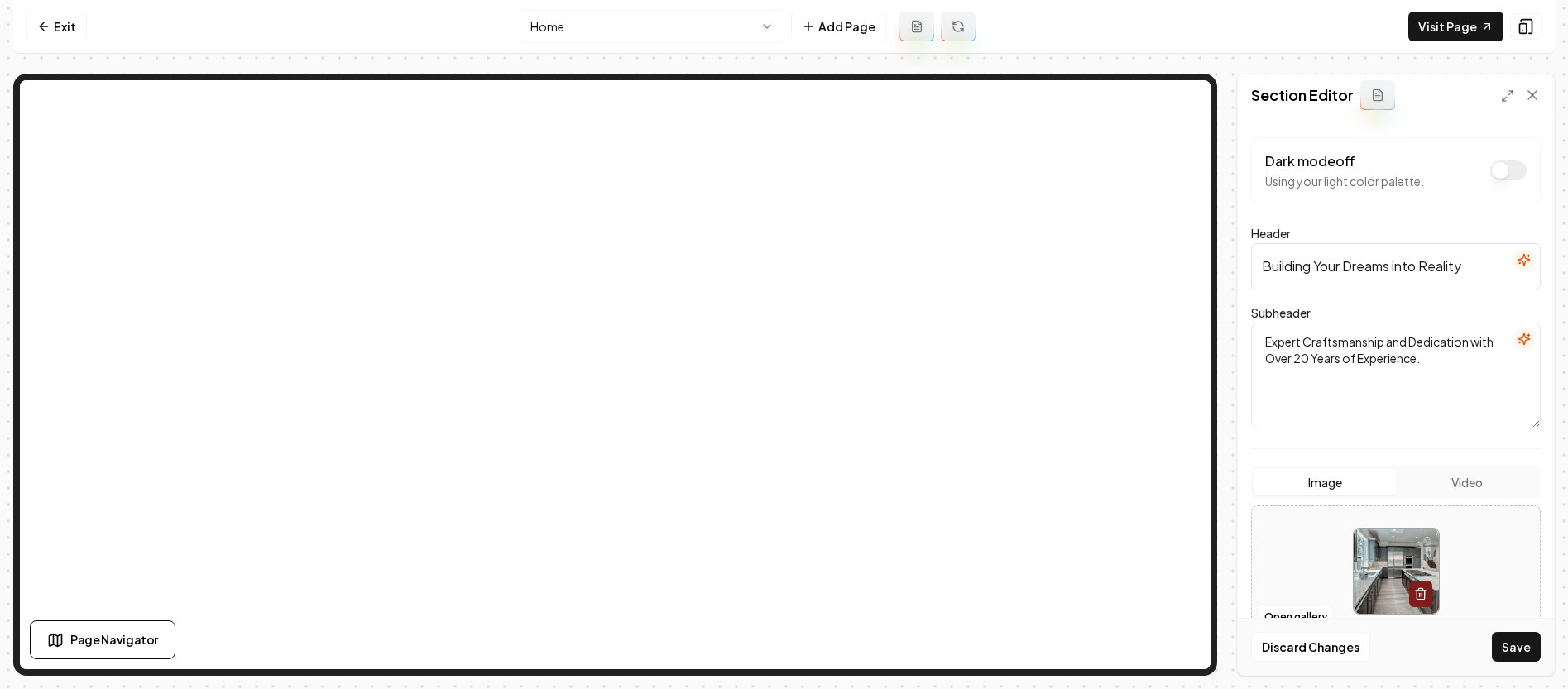
click at [1505, 636] on button "Save" at bounding box center [1516, 648] width 49 height 30
click at [1286, 622] on button "Open gallery" at bounding box center [1295, 618] width 74 height 26
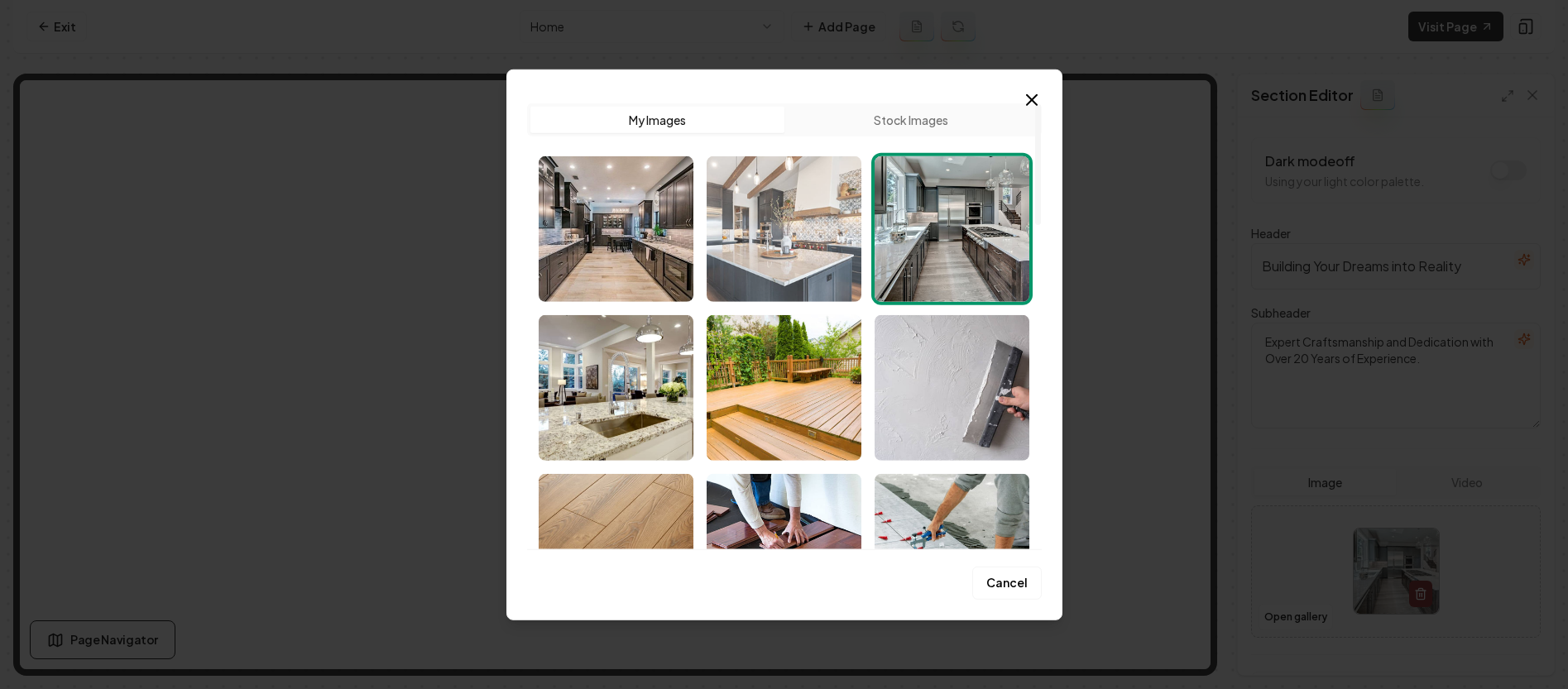
click at [787, 243] on img "Select image image_68c0b2415c7cd75eb8c2b7b9.jpg" at bounding box center [784, 228] width 155 height 145
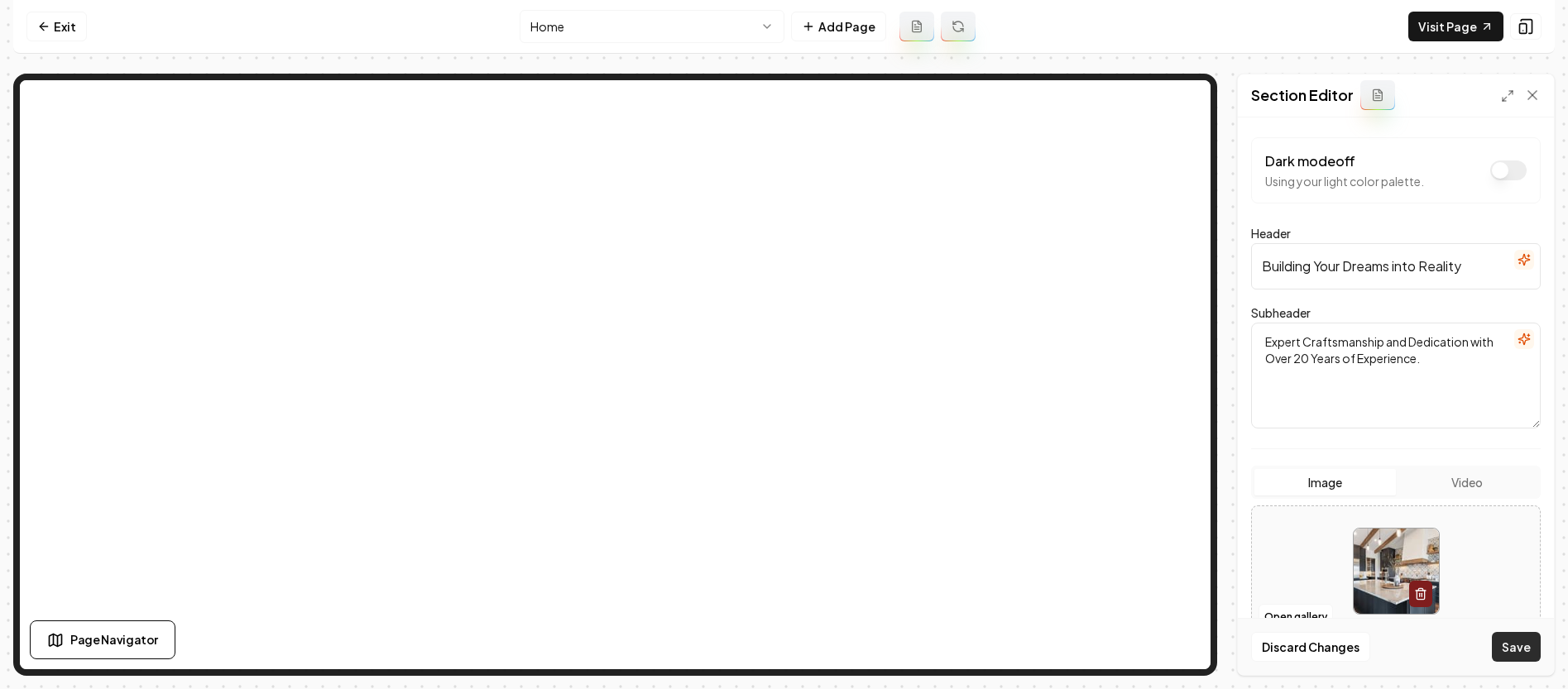
click at [1515, 642] on button "Save" at bounding box center [1516, 648] width 49 height 30
click at [1252, 607] on div at bounding box center [1395, 571] width 288 height 114
click at [1310, 614] on button "Open gallery" at bounding box center [1295, 618] width 74 height 26
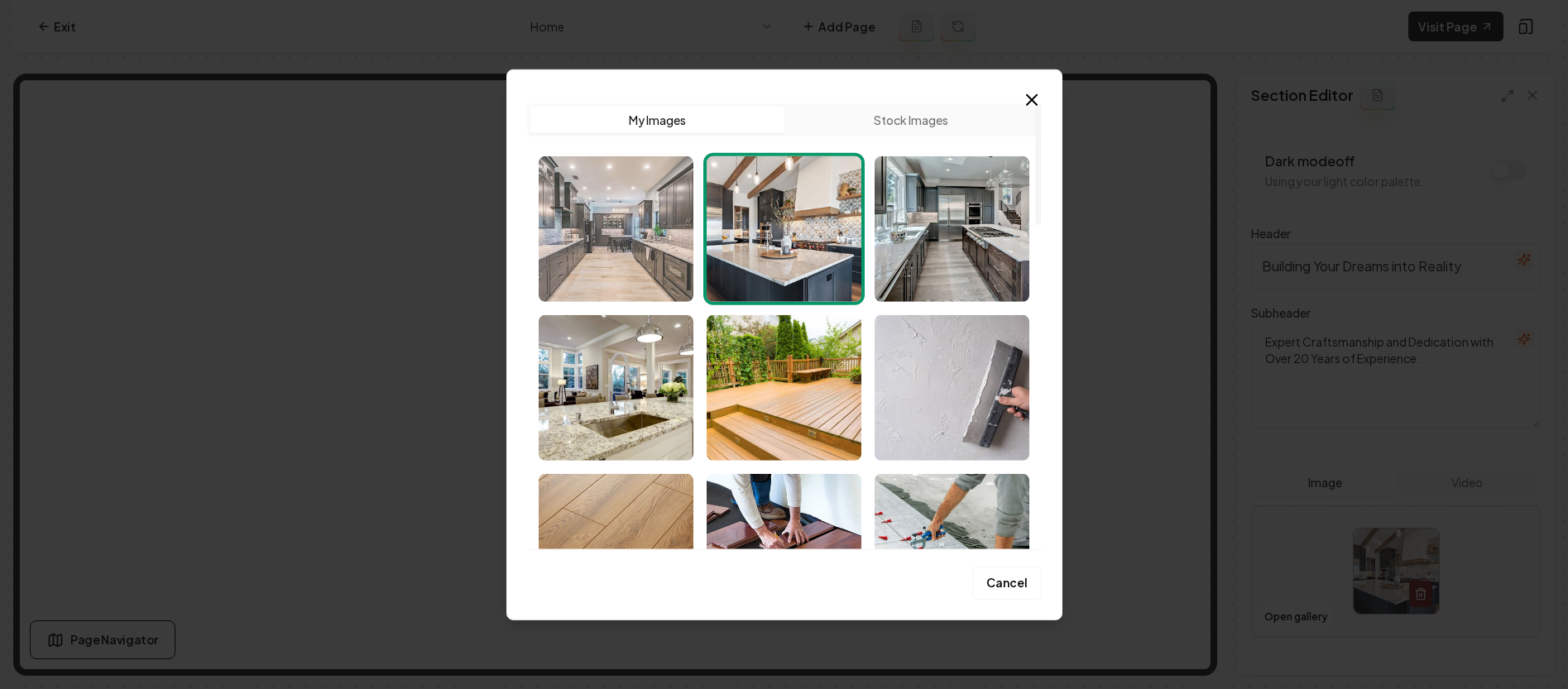
click at [640, 258] on img "Select image image_68c0b2445c7cd75eb8c2c03f.jpg" at bounding box center [616, 228] width 155 height 145
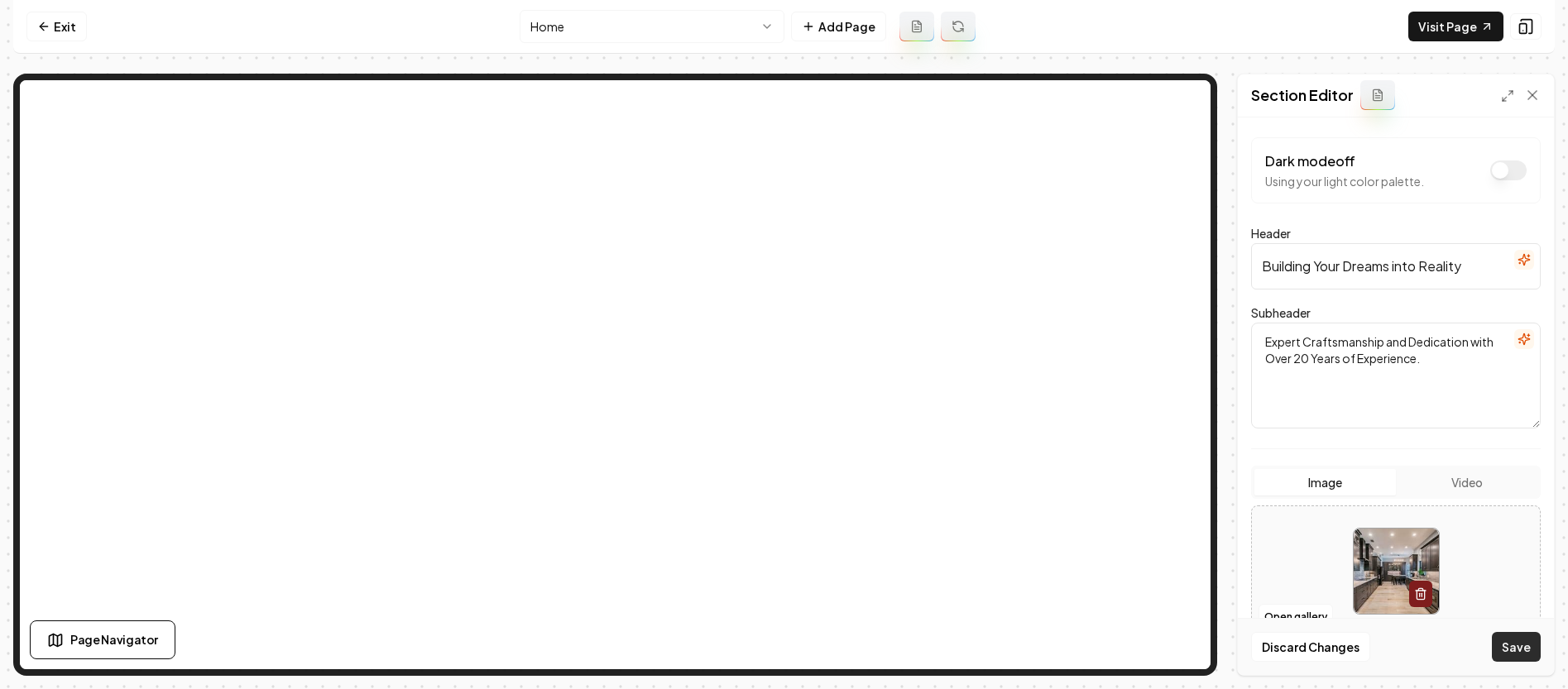
click at [1519, 652] on button "Save" at bounding box center [1516, 648] width 49 height 30
click at [1253, 612] on div at bounding box center [1395, 571] width 288 height 114
click at [1286, 621] on button "Open gallery" at bounding box center [1295, 618] width 74 height 26
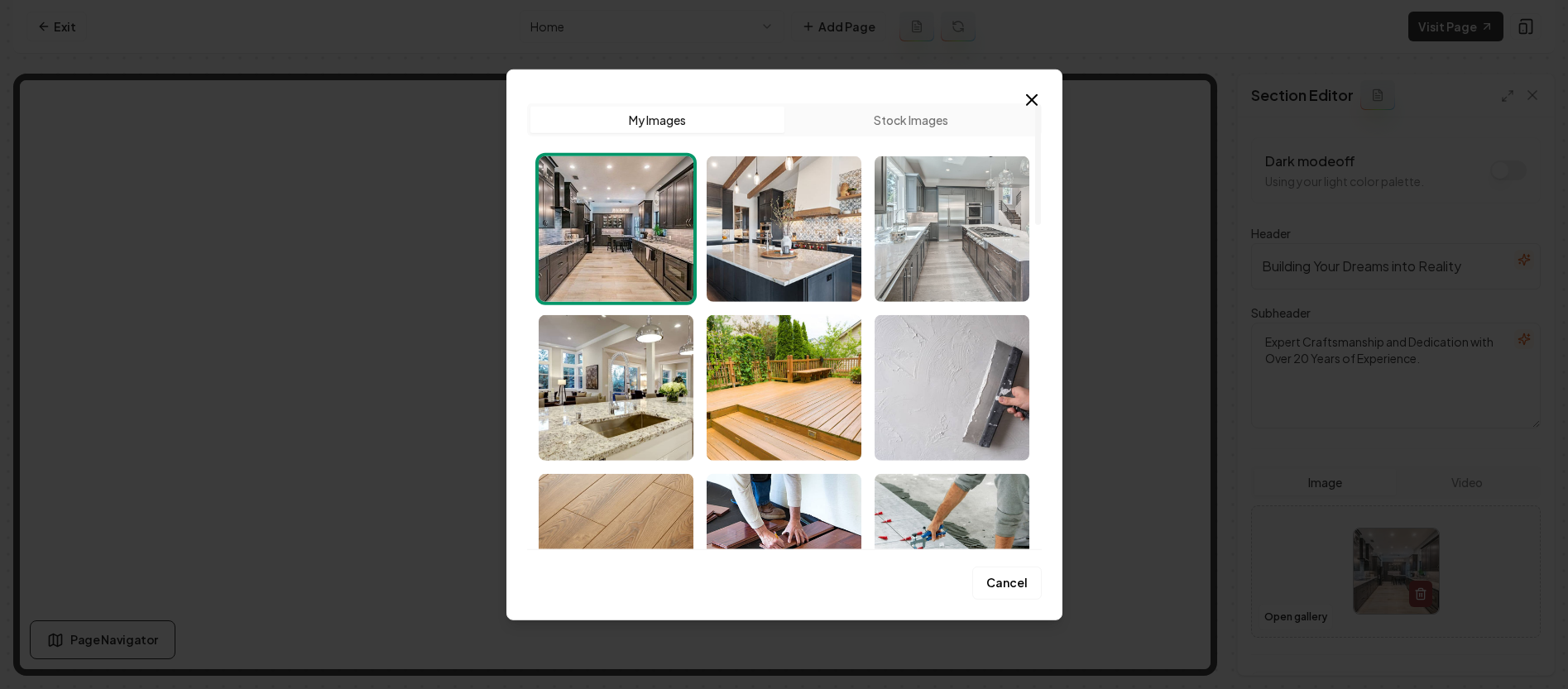
click at [976, 235] on img "Select image image_68c0b23d5c7cd75eb8c2abe8.jpg" at bounding box center [951, 228] width 155 height 145
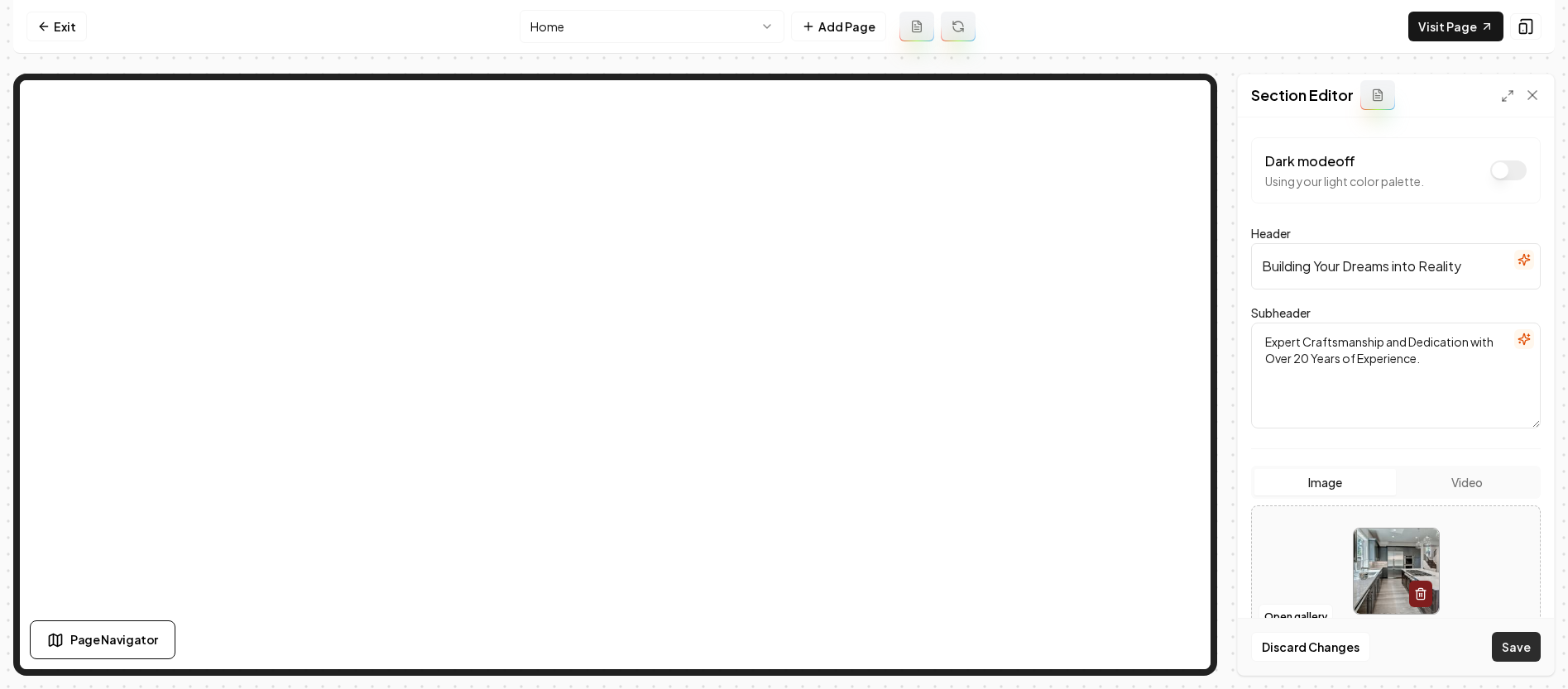
click at [1493, 651] on button "Save" at bounding box center [1516, 648] width 49 height 30
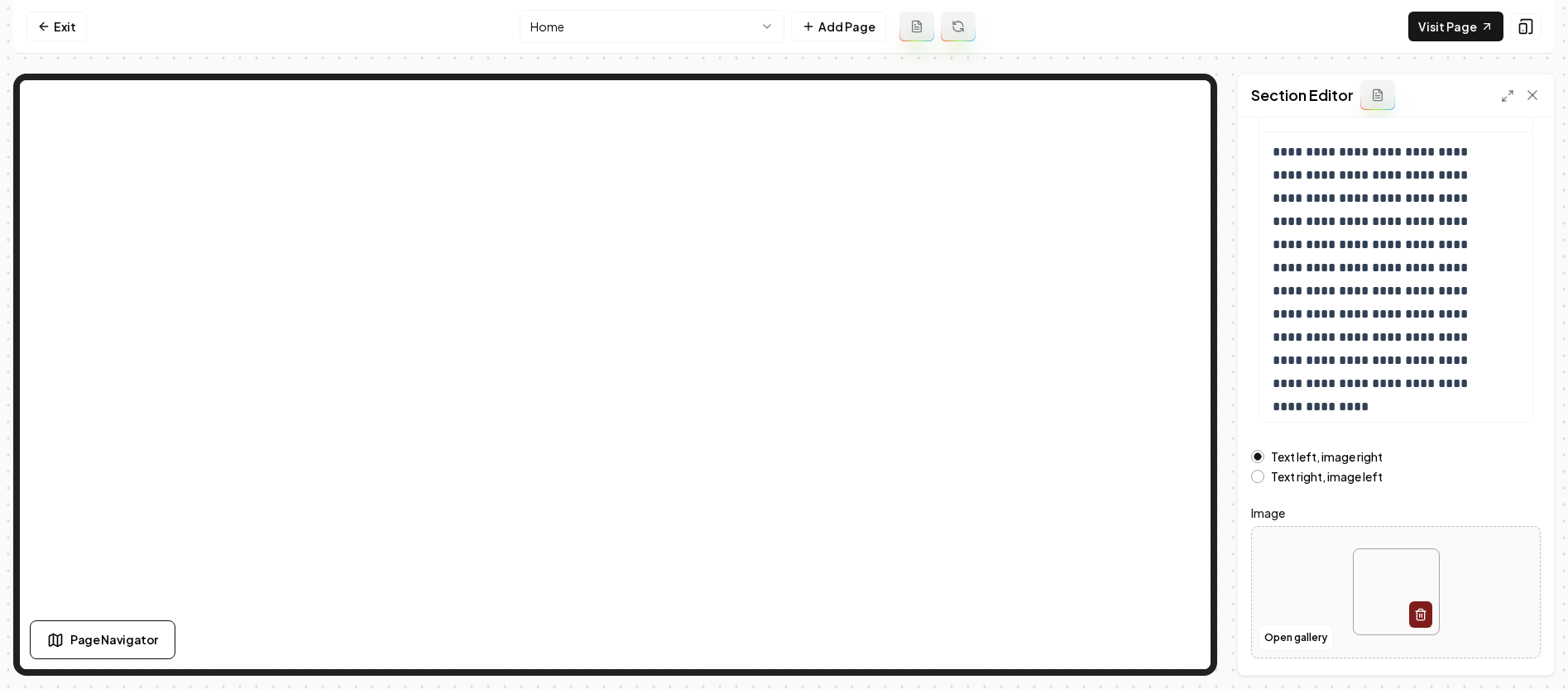
scroll to position [160, 0]
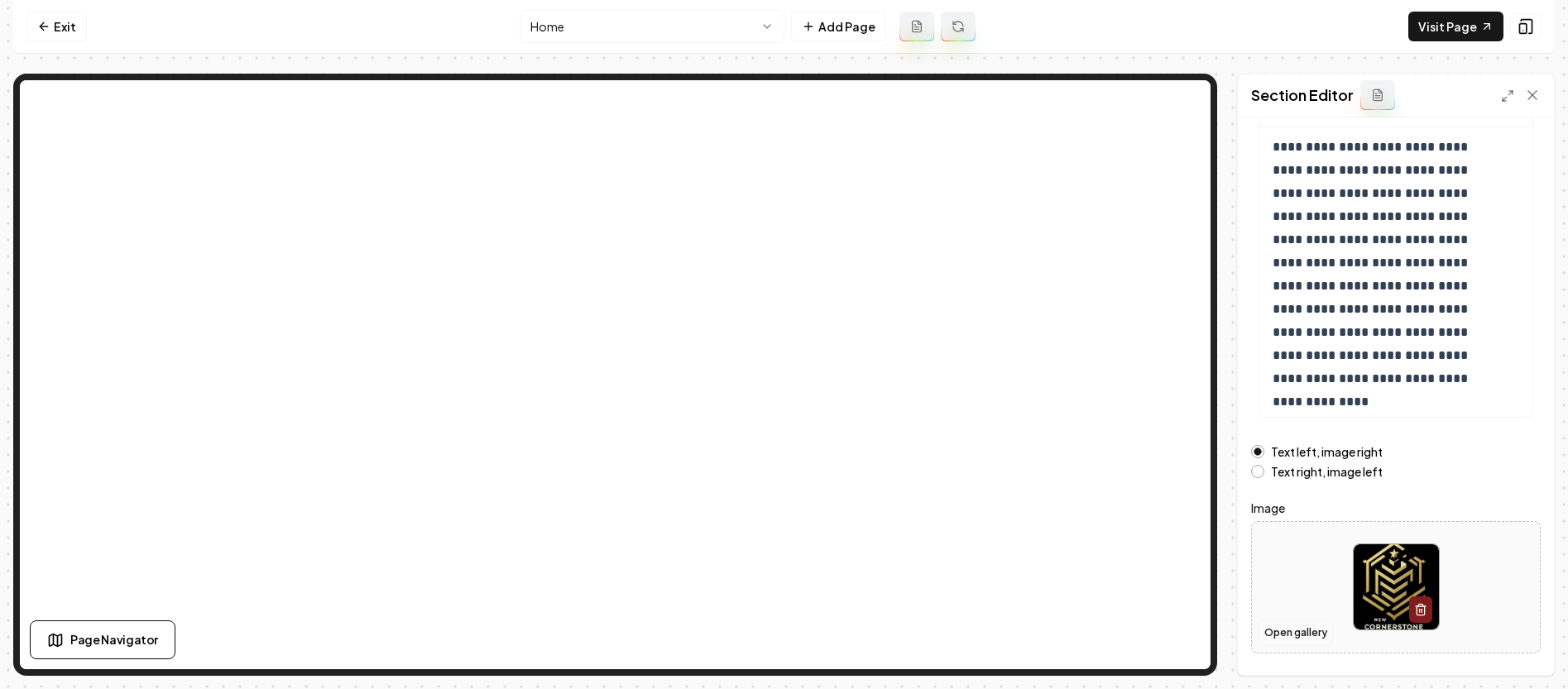
click at [1304, 637] on button "Open gallery" at bounding box center [1295, 633] width 74 height 26
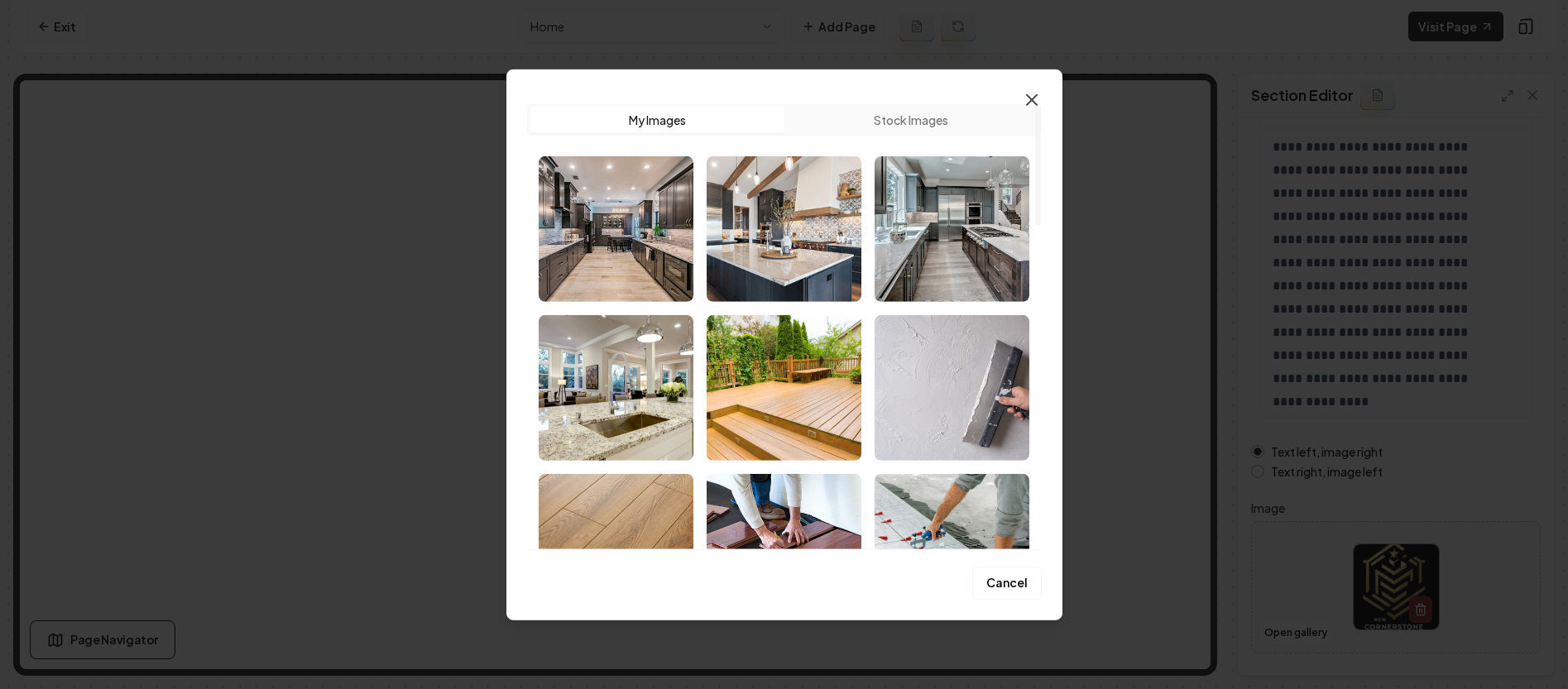
click at [1037, 100] on icon "button" at bounding box center [1031, 99] width 20 height 20
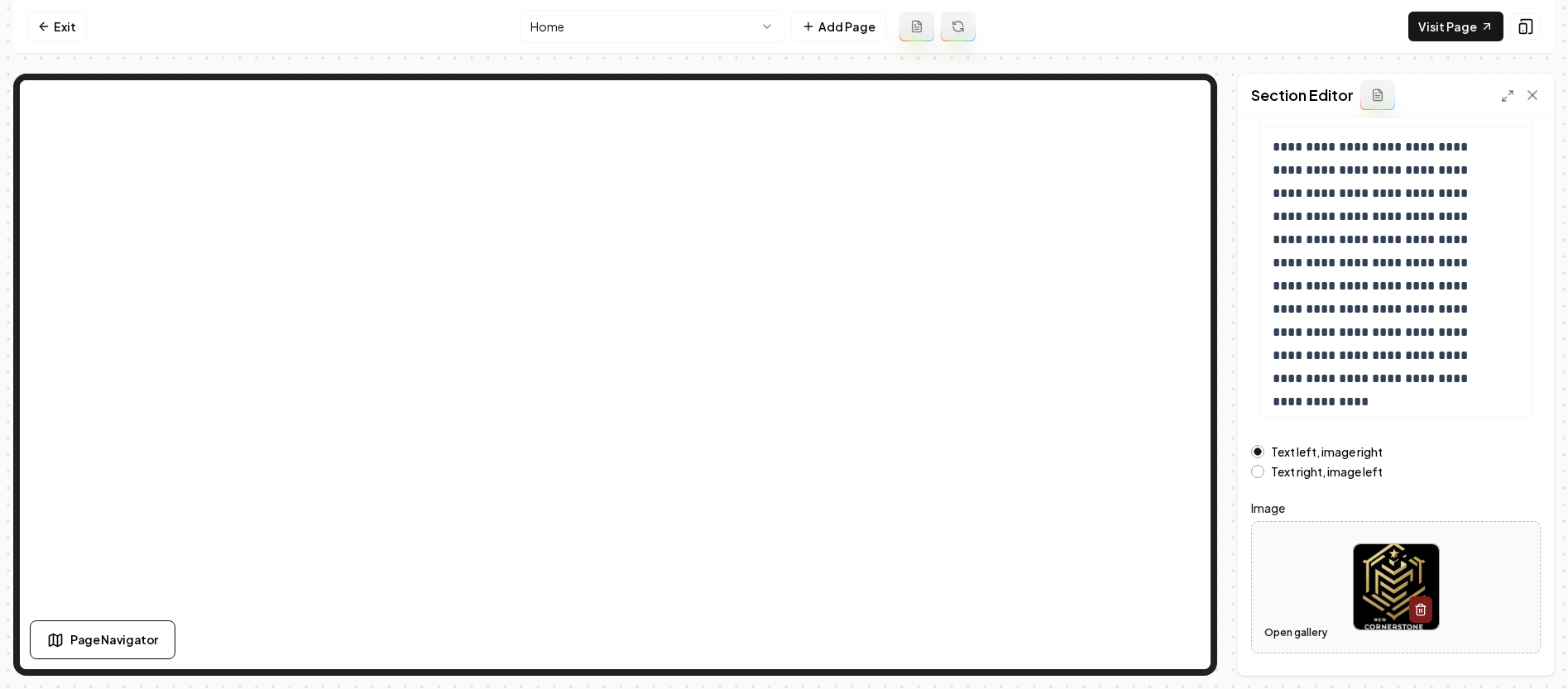
click at [1305, 630] on button "Open gallery" at bounding box center [1295, 633] width 74 height 26
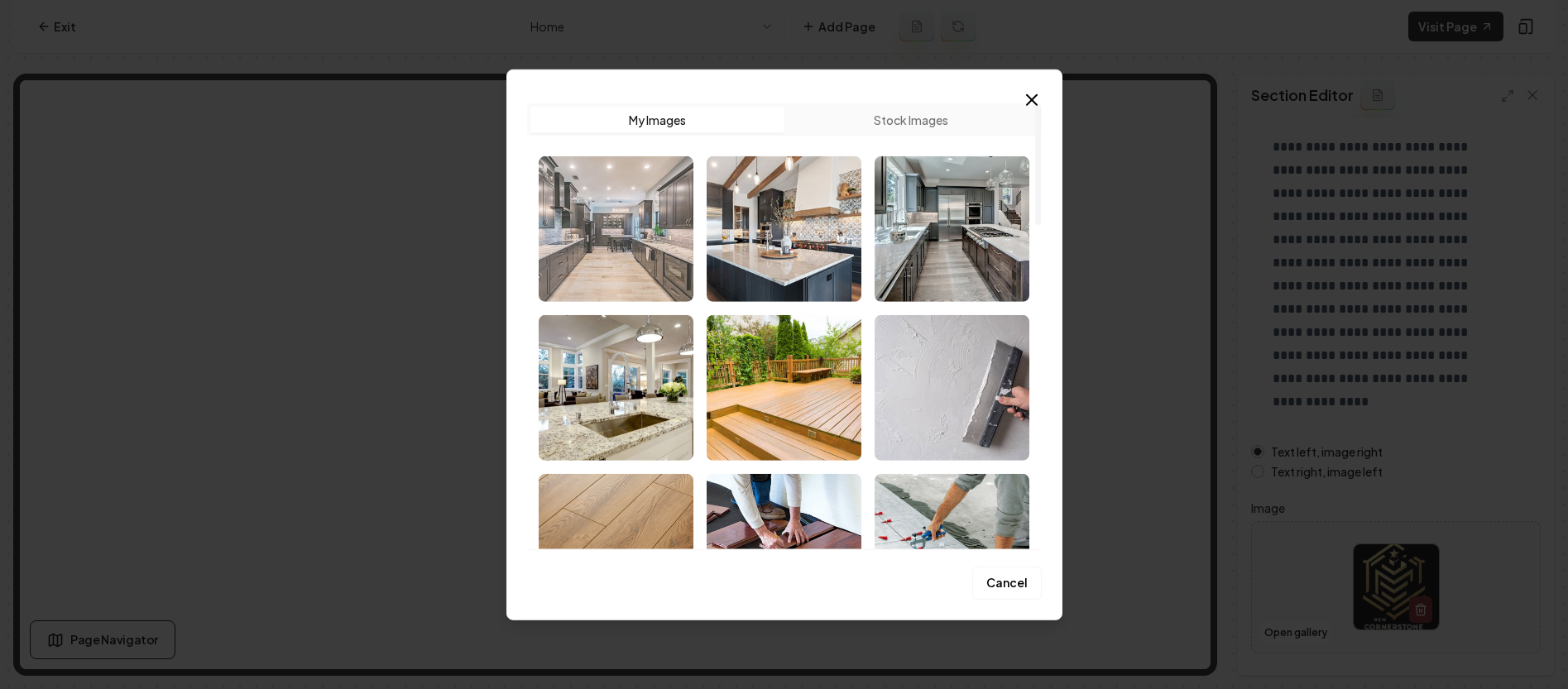
click at [620, 253] on img "Select image image_68c0b2445c7cd75eb8c2c03f.jpg" at bounding box center [616, 228] width 155 height 145
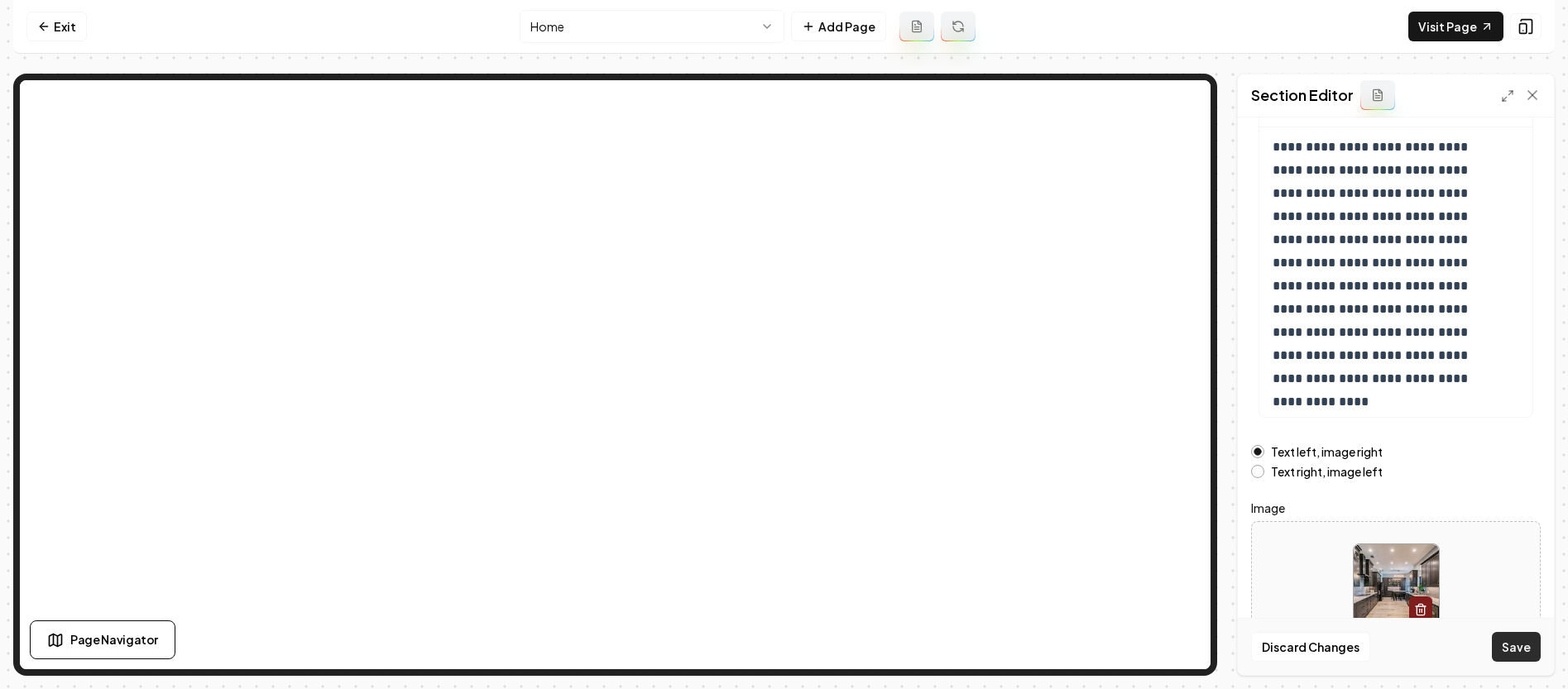
click at [1529, 650] on button "Save" at bounding box center [1516, 648] width 49 height 30
click at [1311, 634] on button "Open gallery" at bounding box center [1295, 633] width 74 height 26
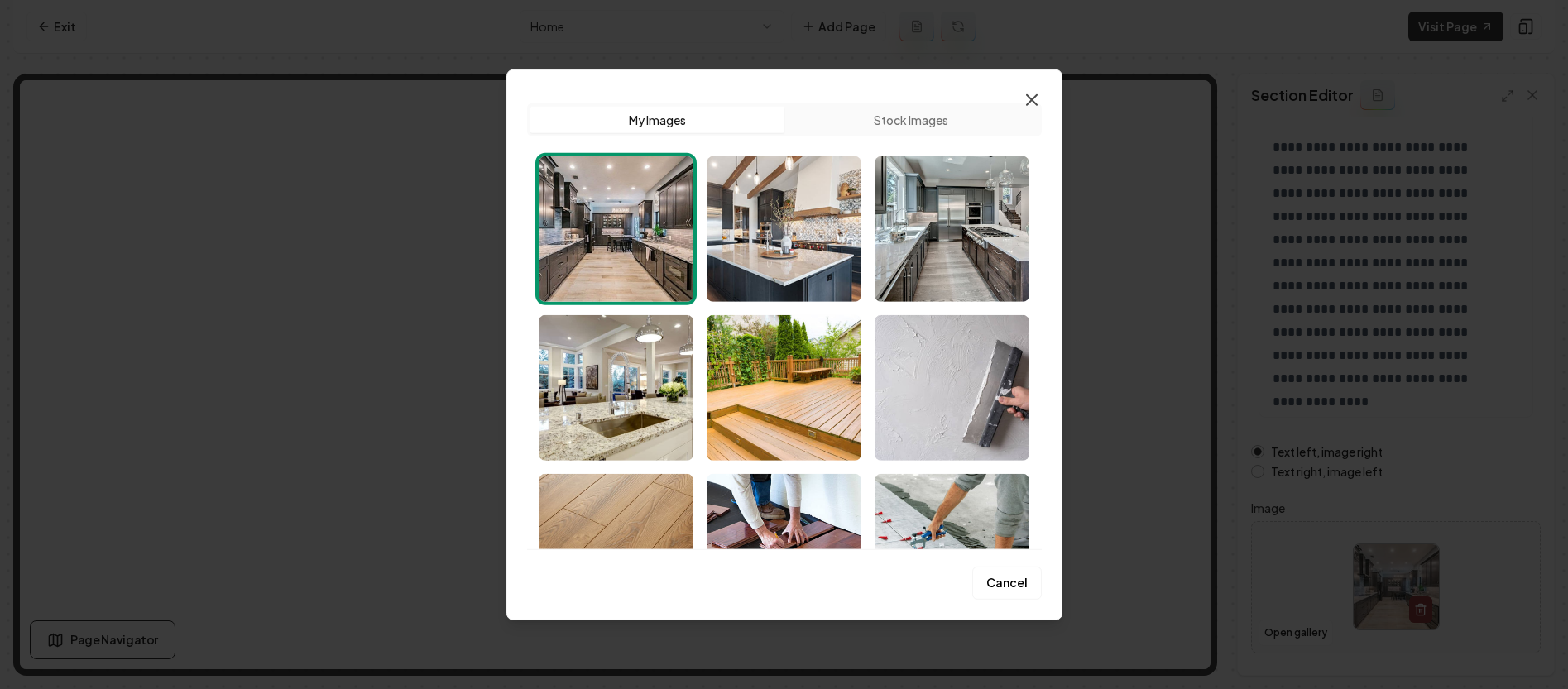
click at [1033, 93] on icon "button" at bounding box center [1031, 99] width 20 height 20
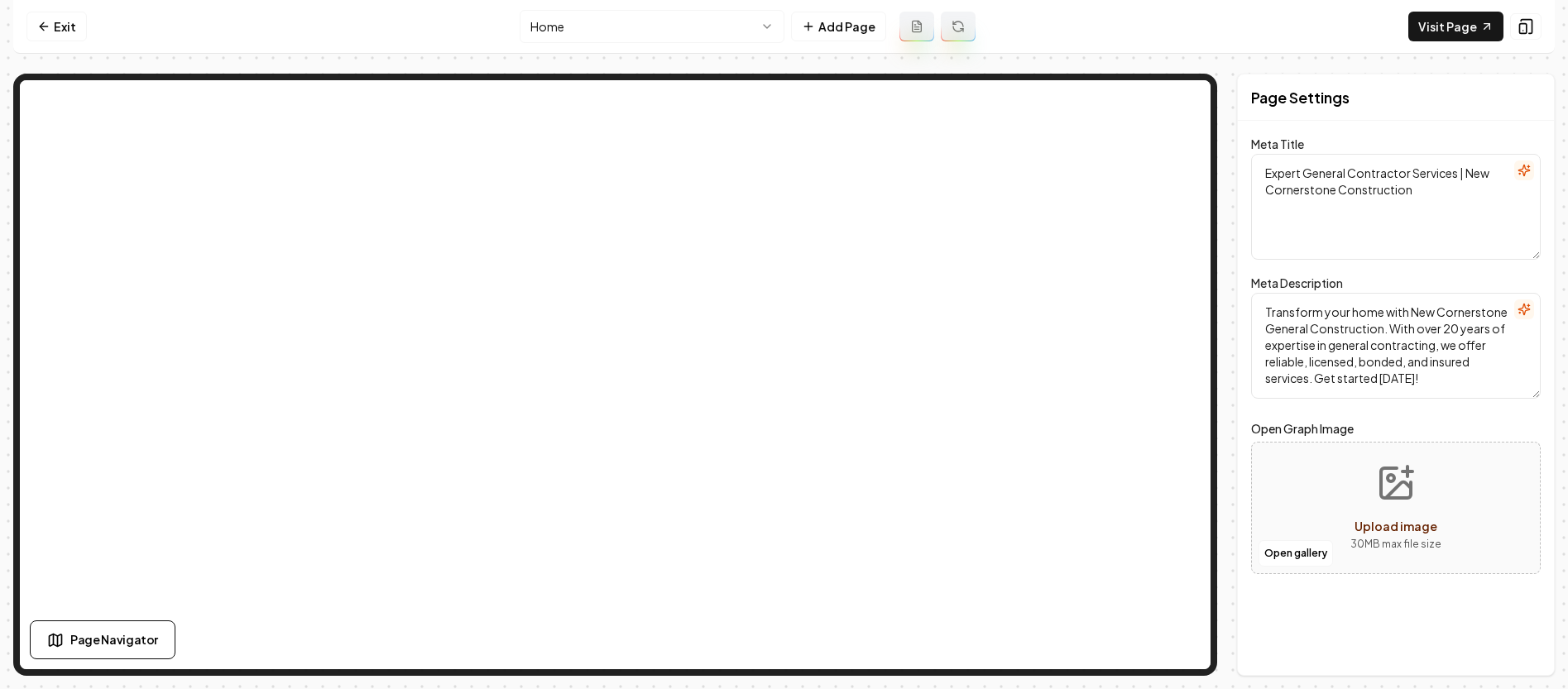
scroll to position [0, 0]
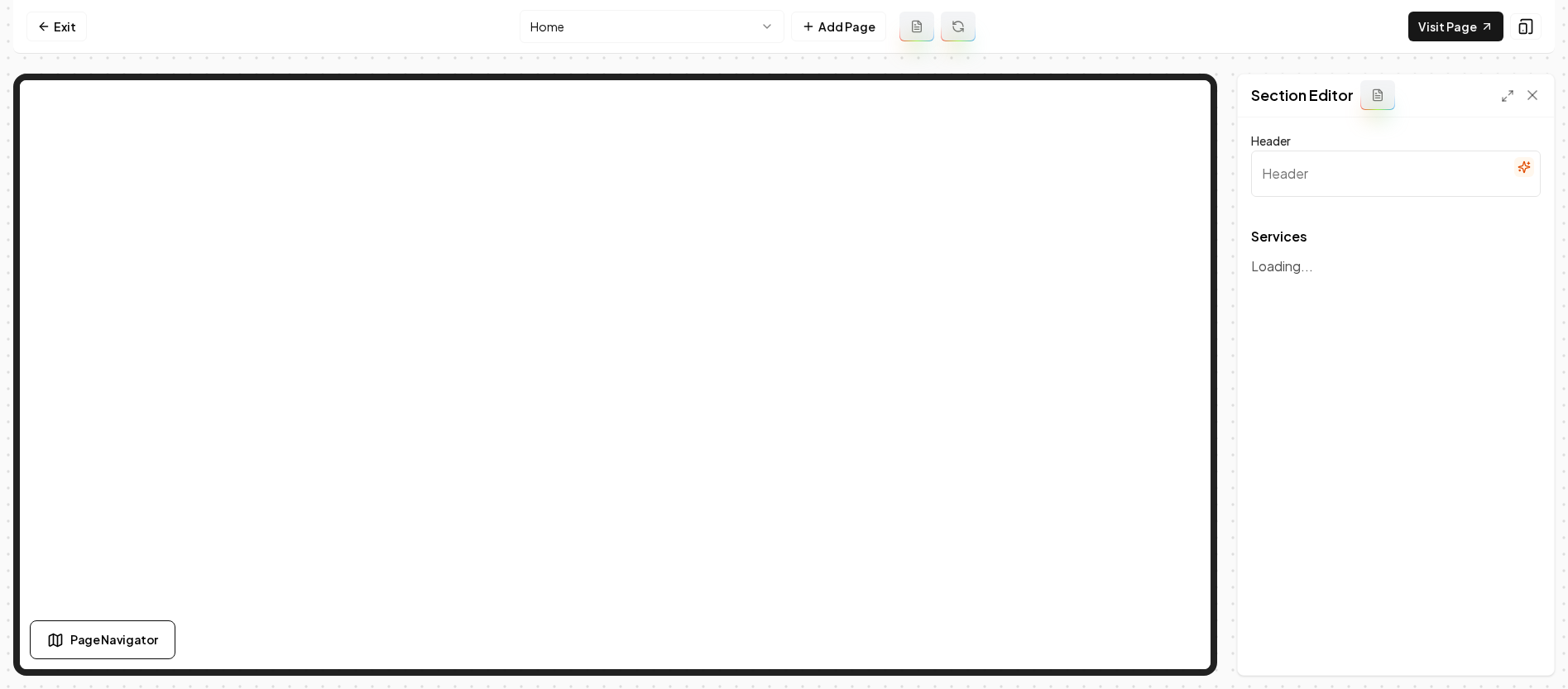
type input "Our Comprehensive Construction Services"
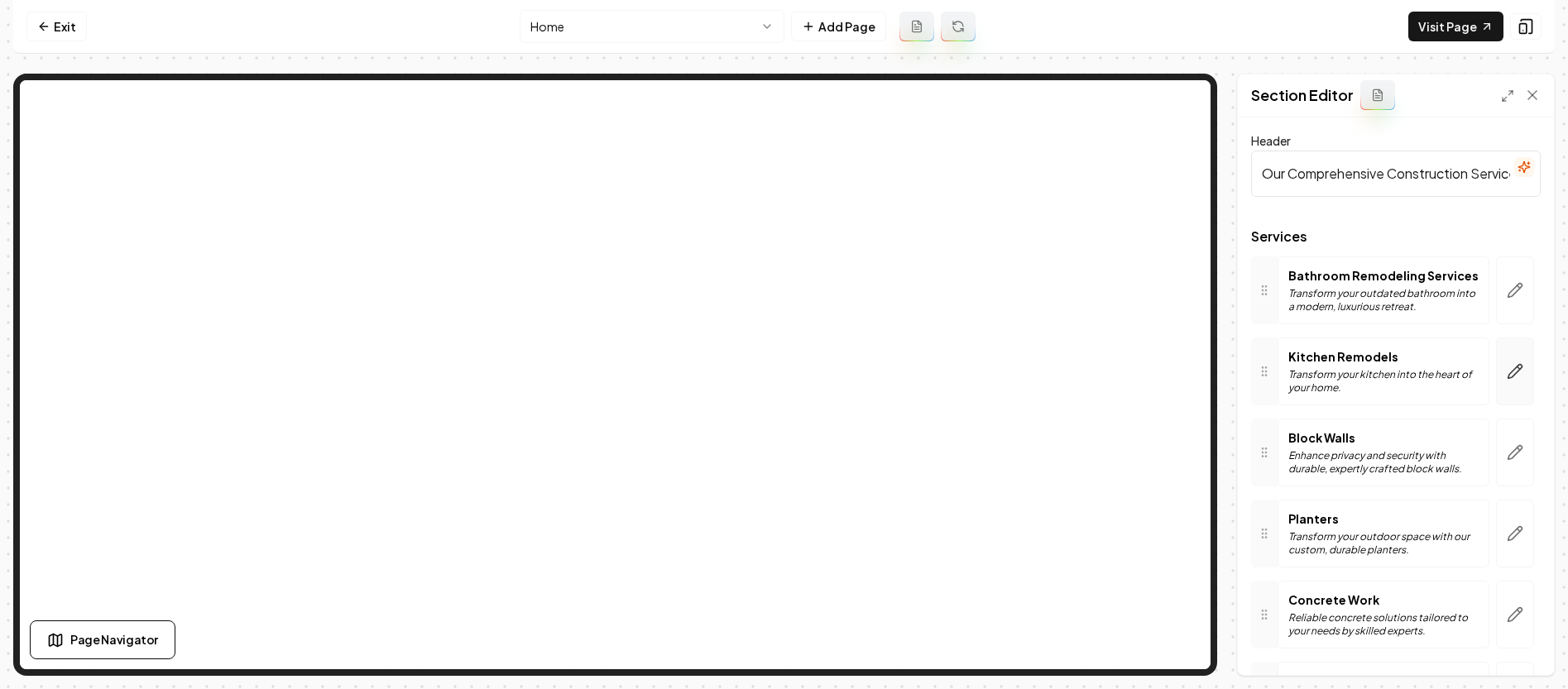
click at [1497, 390] on button "button" at bounding box center [1515, 372] width 38 height 68
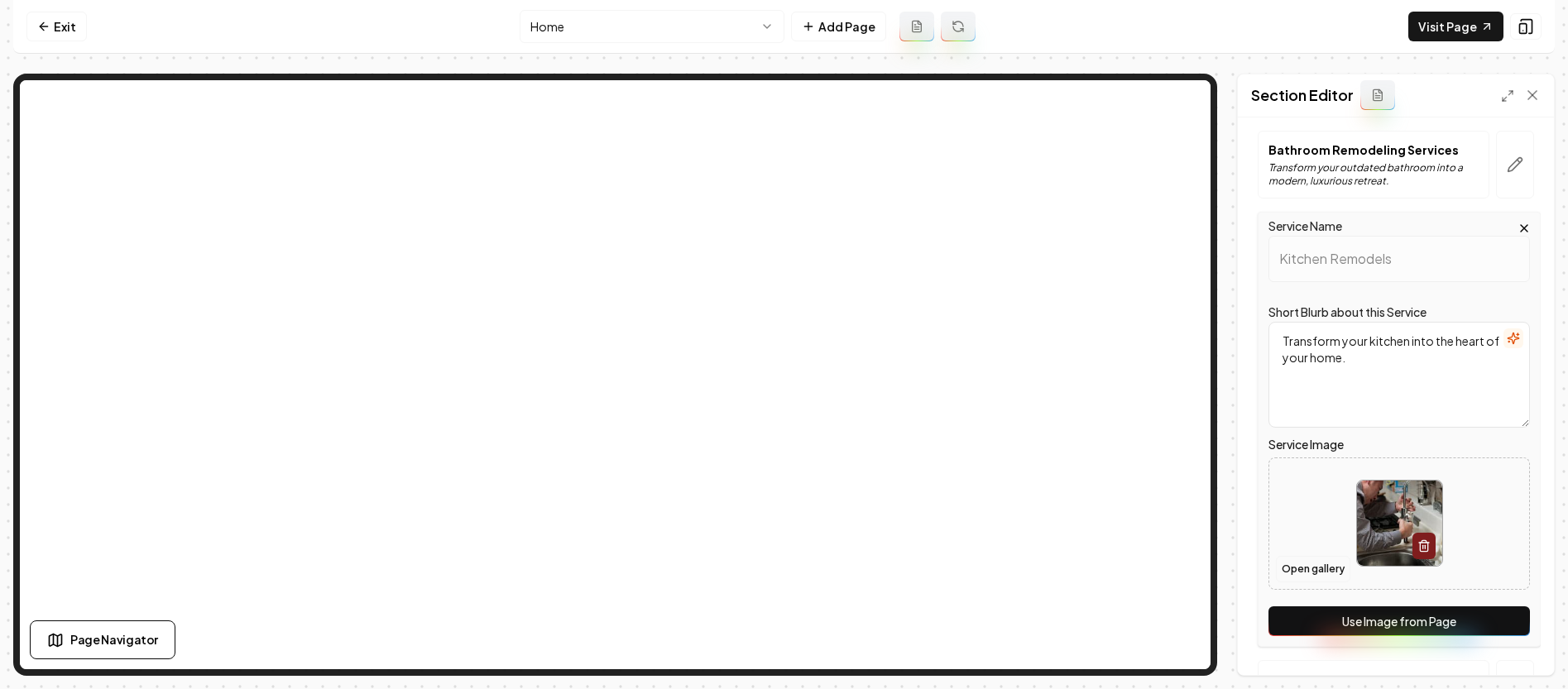
scroll to position [138, 0]
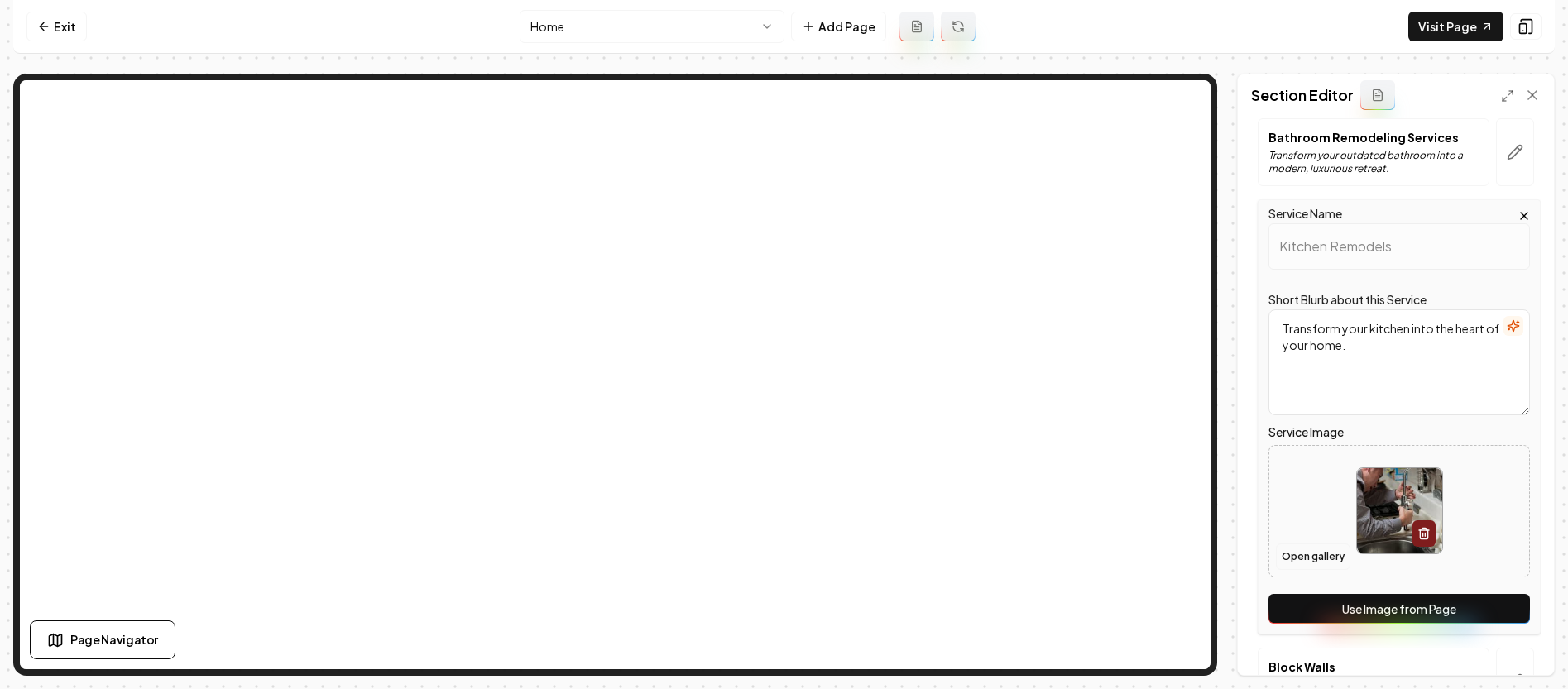
click at [1311, 553] on button "Open gallery" at bounding box center [1313, 557] width 74 height 26
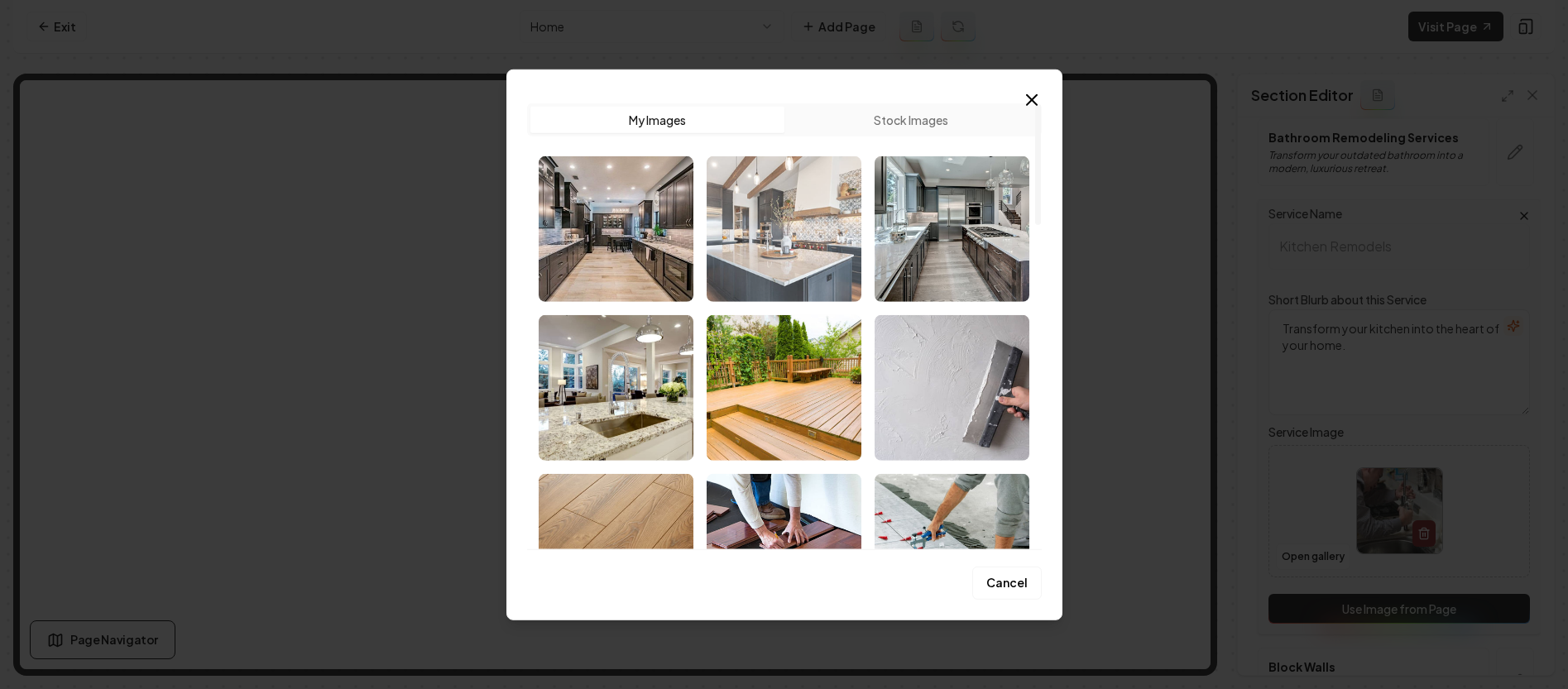
click at [800, 210] on img "Select image image_68c0b2415c7cd75eb8c2b7b9.jpg" at bounding box center [784, 228] width 155 height 145
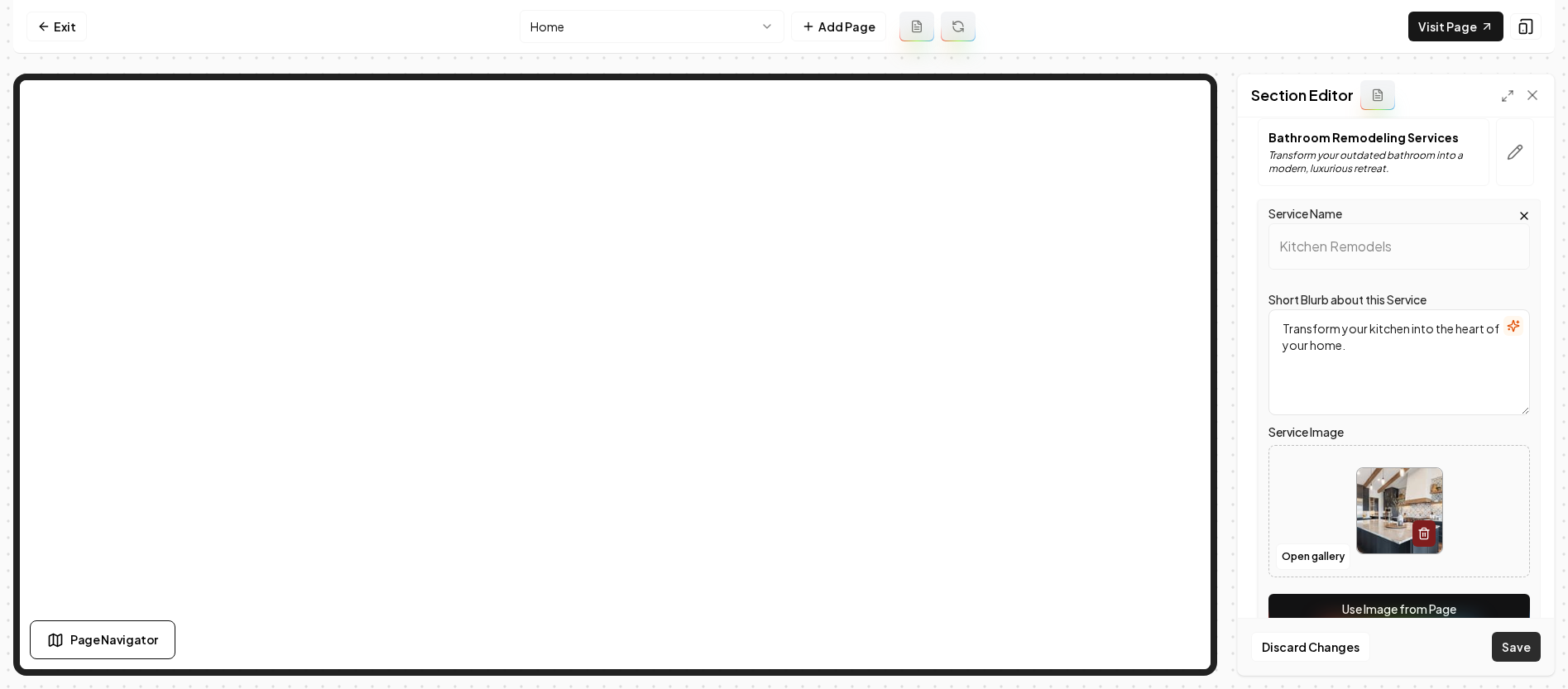
click at [1530, 647] on button "Save" at bounding box center [1516, 648] width 49 height 30
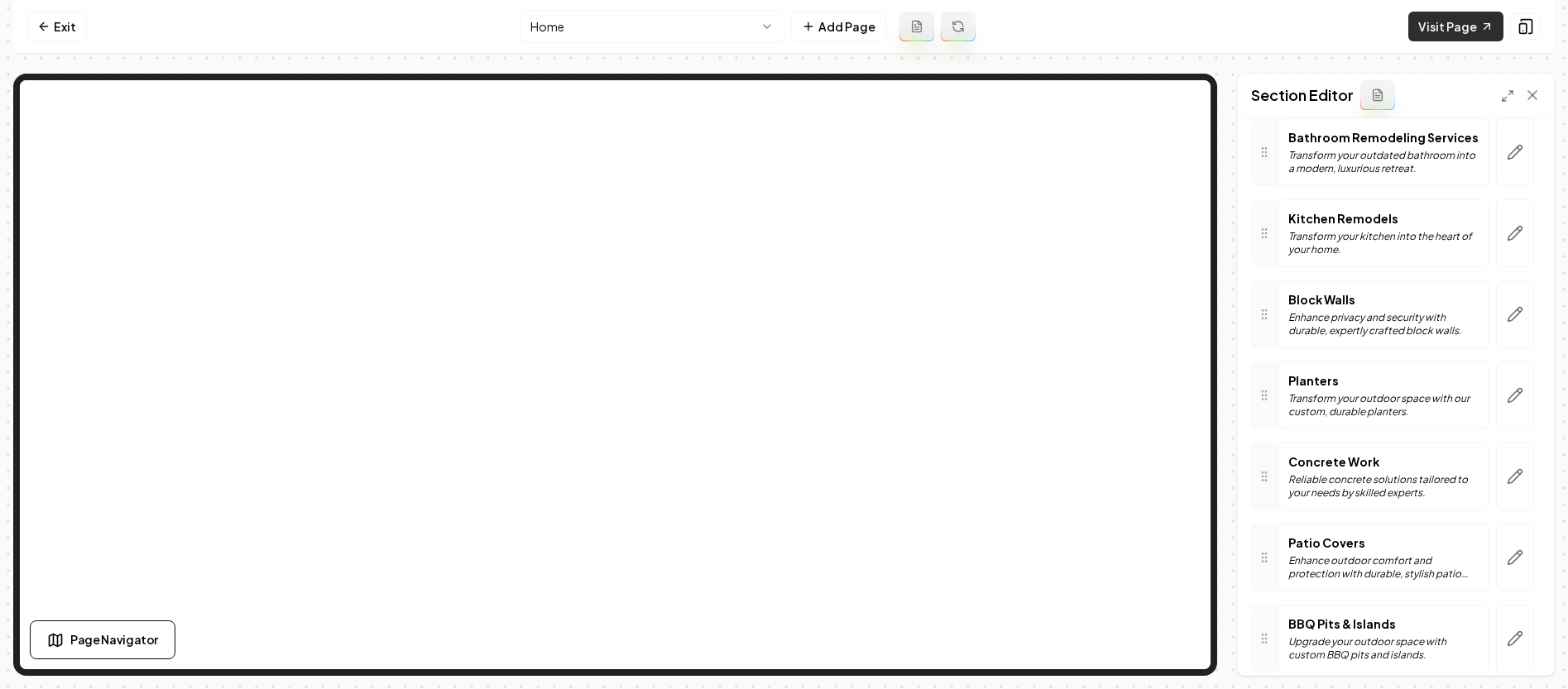
click at [1479, 29] on link "Visit Page" at bounding box center [1455, 26] width 95 height 30
